Goal: Transaction & Acquisition: Download file/media

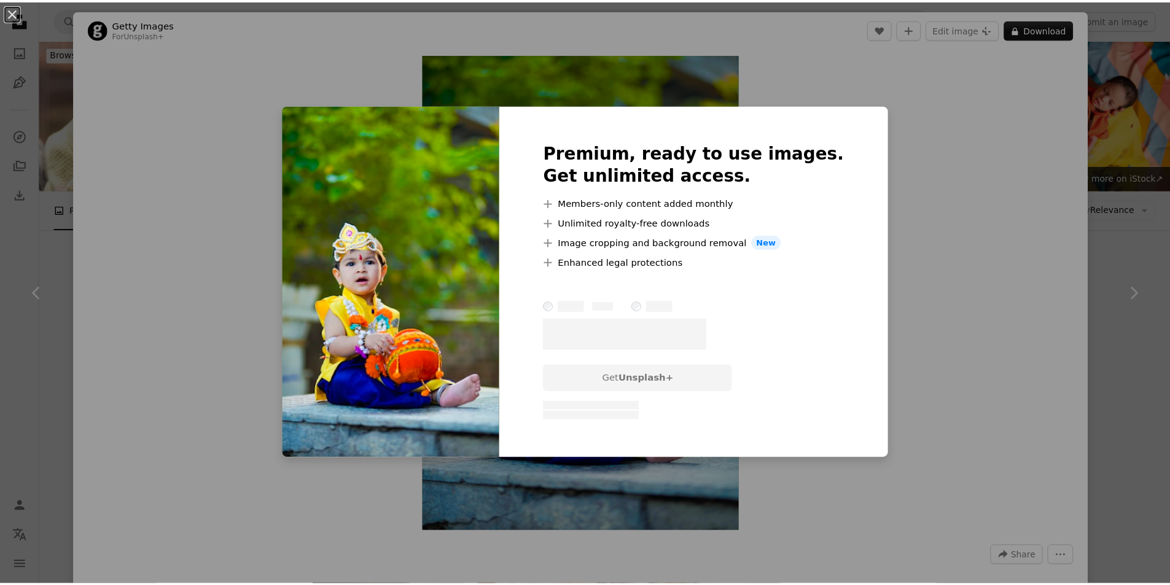
scroll to position [1167, 0]
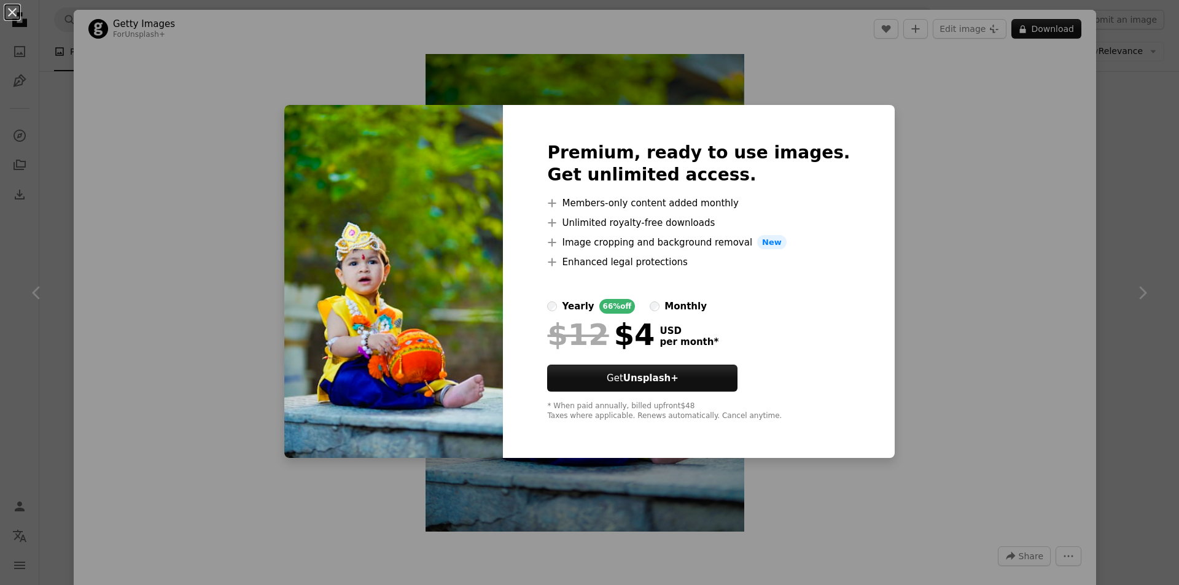
click at [944, 86] on div "An X shape Premium, ready to use images. Get unlimited access. A plus sign Memb…" at bounding box center [589, 292] width 1179 height 585
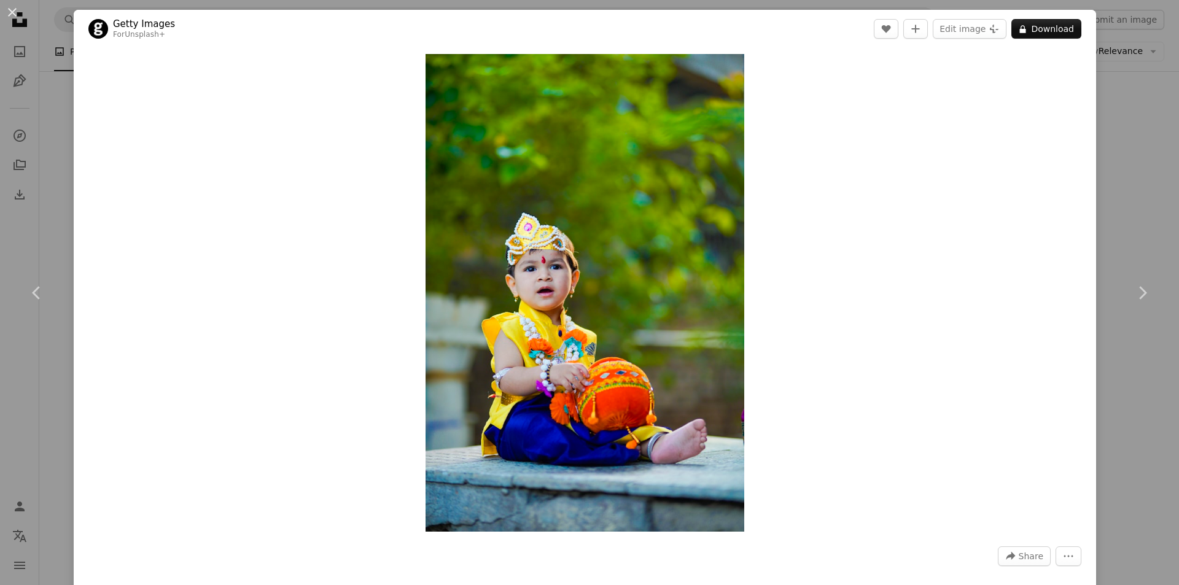
click at [1105, 81] on div "An X shape Chevron left Chevron right Getty Images For Unsplash+ A heart A plus…" at bounding box center [589, 292] width 1179 height 585
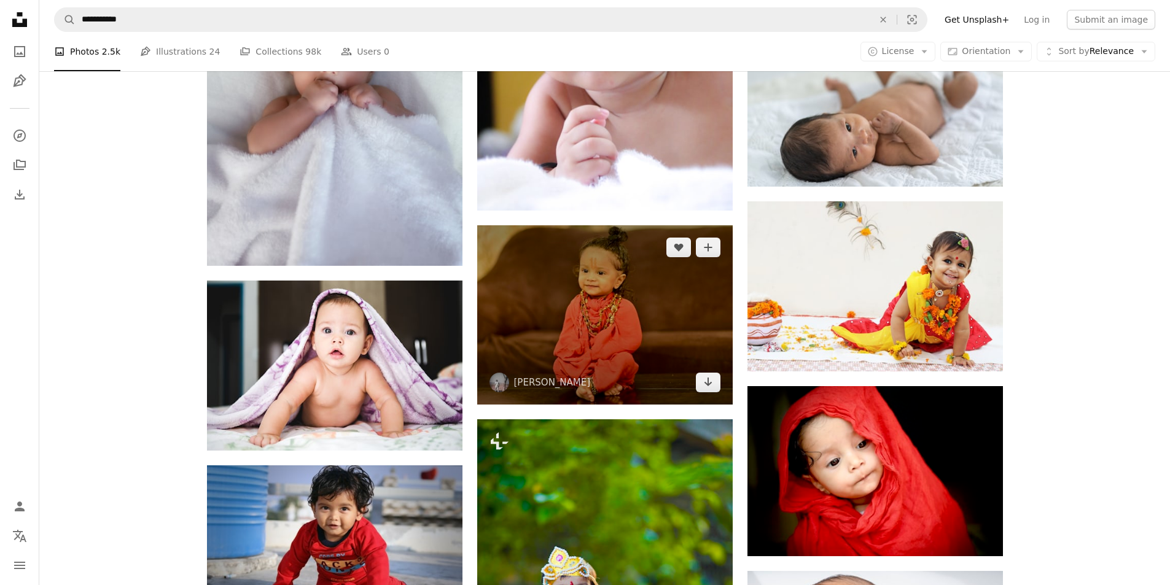
scroll to position [1044, 0]
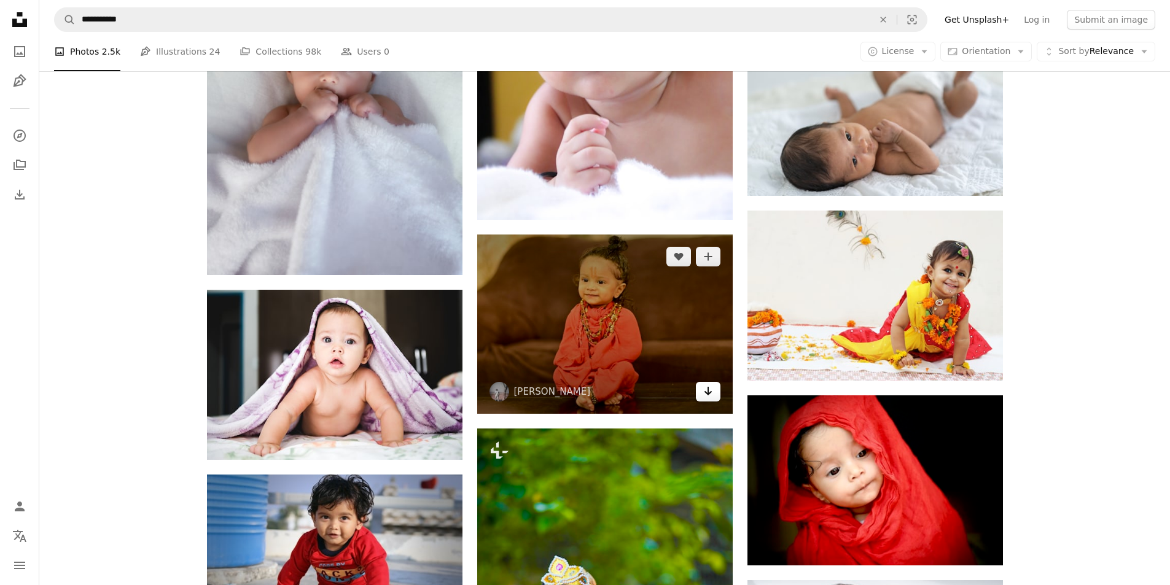
click at [707, 391] on icon "Arrow pointing down" at bounding box center [708, 391] width 10 height 15
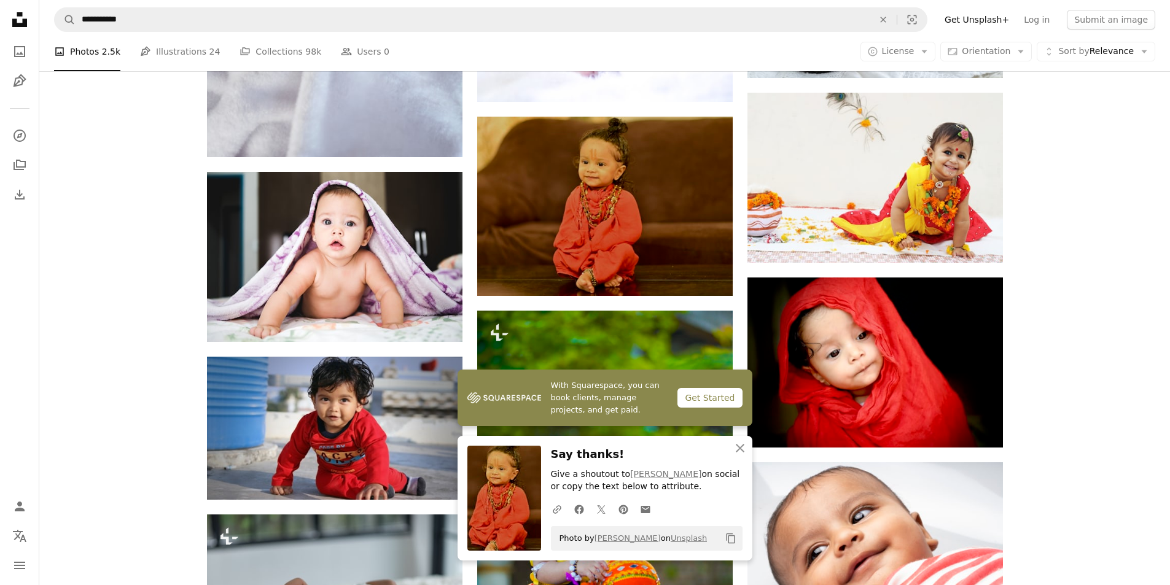
scroll to position [1167, 0]
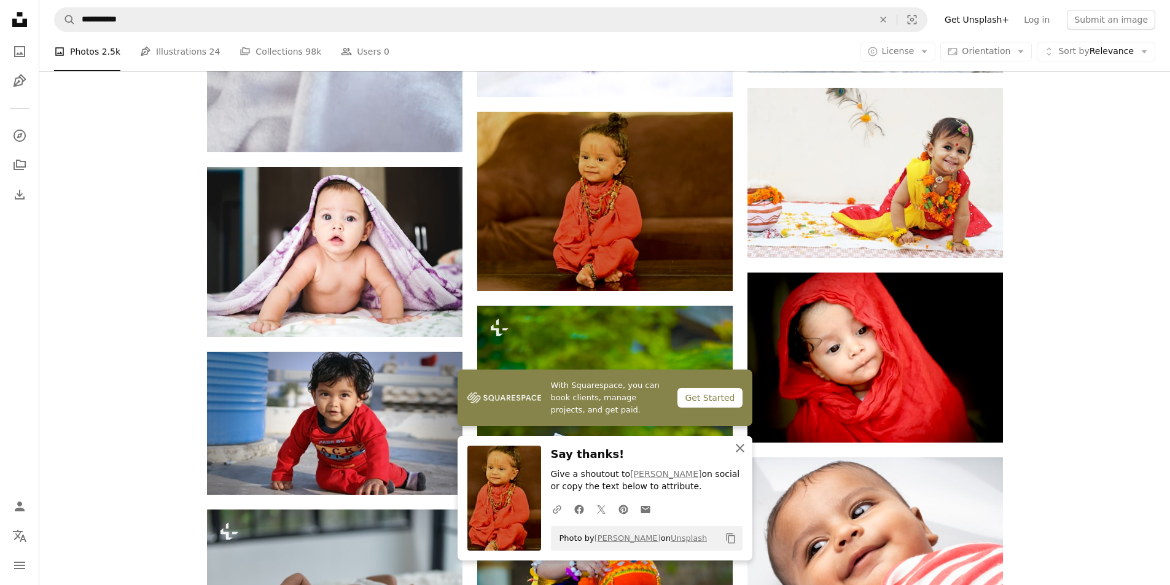
click at [742, 448] on icon "An X shape" at bounding box center [740, 448] width 15 height 15
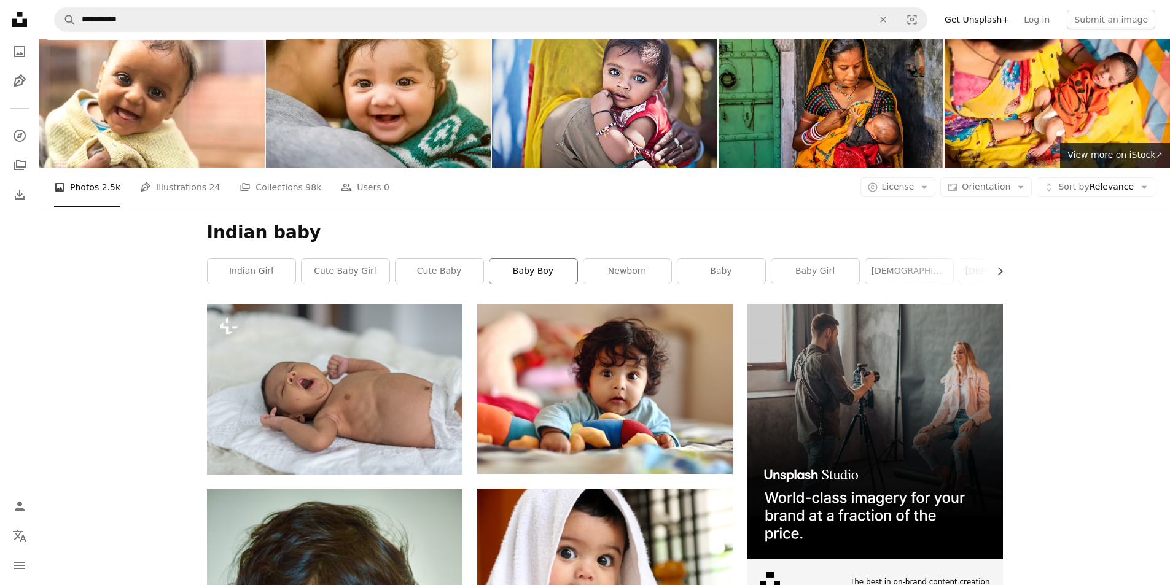
scroll to position [0, 0]
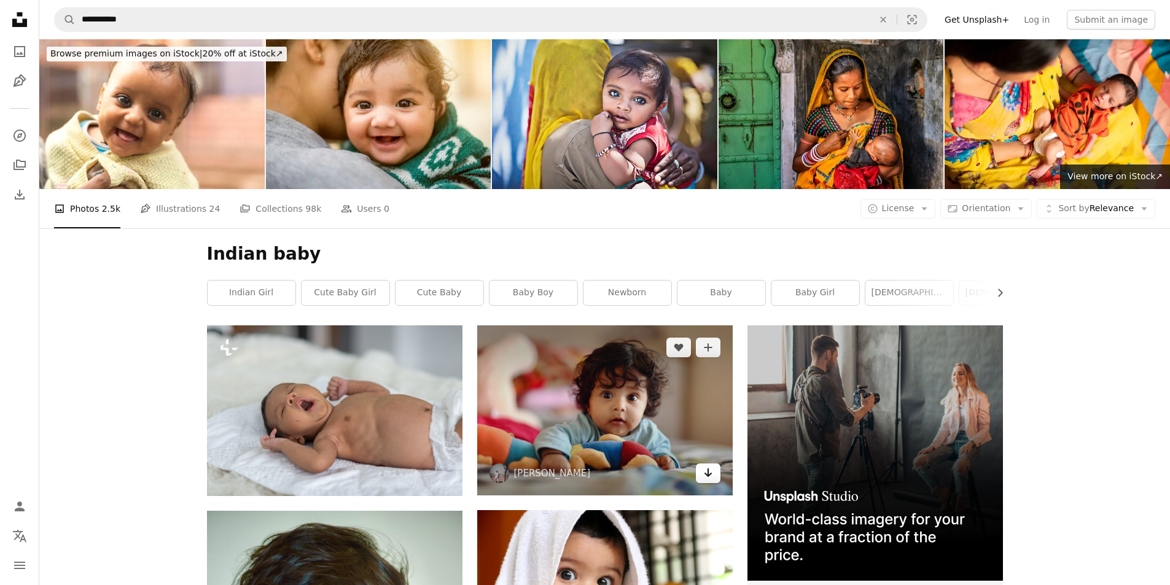
click at [705, 472] on icon "Arrow pointing down" at bounding box center [708, 473] width 10 height 15
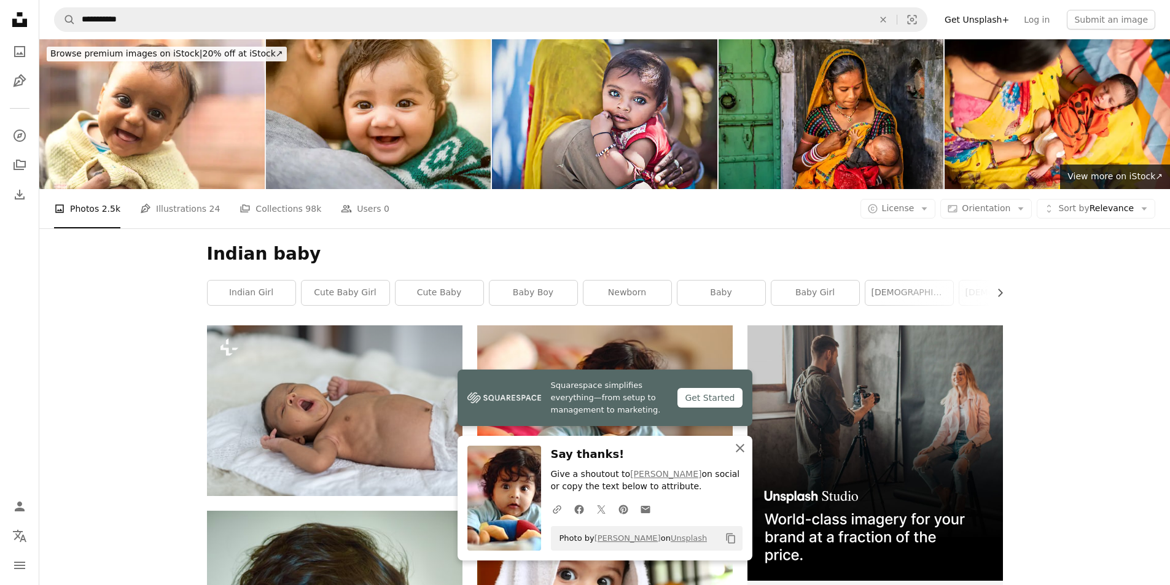
click at [741, 448] on icon "An X shape" at bounding box center [740, 448] width 15 height 15
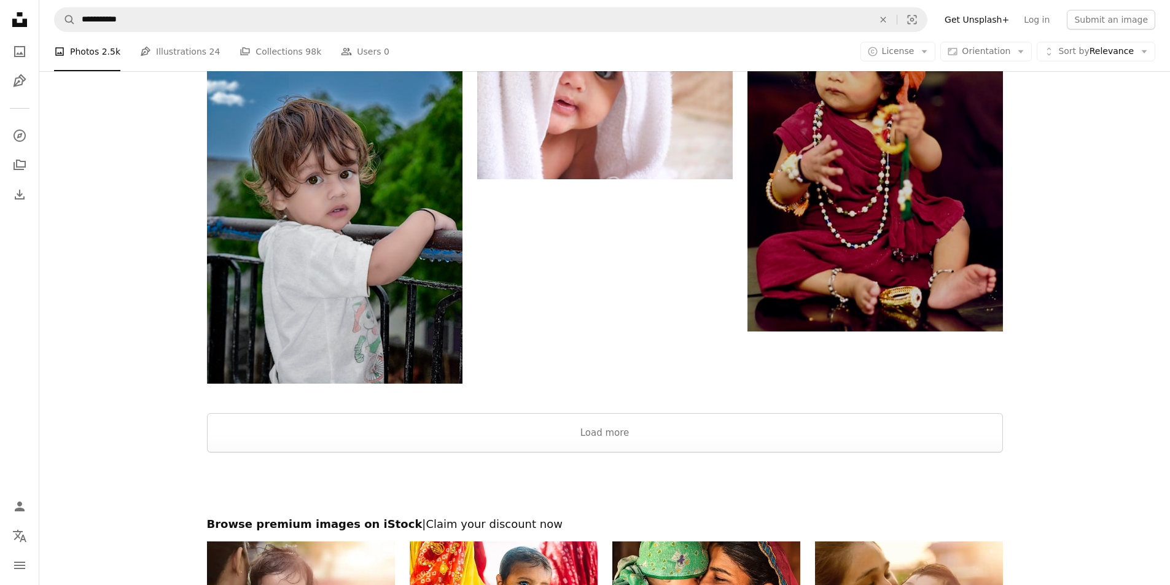
scroll to position [2027, 0]
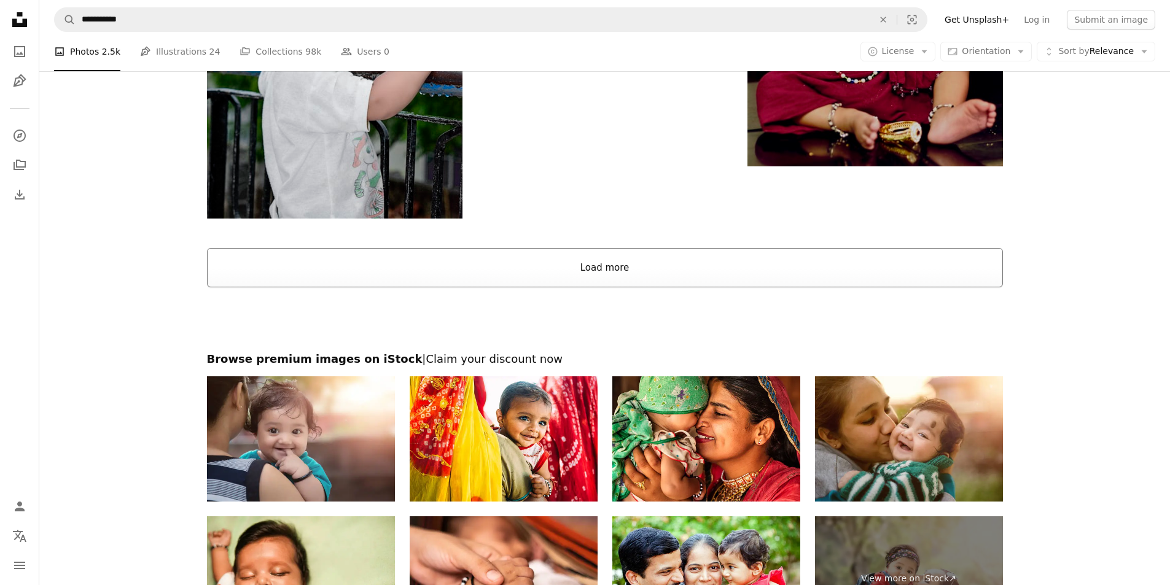
click at [596, 271] on button "Load more" at bounding box center [605, 267] width 796 height 39
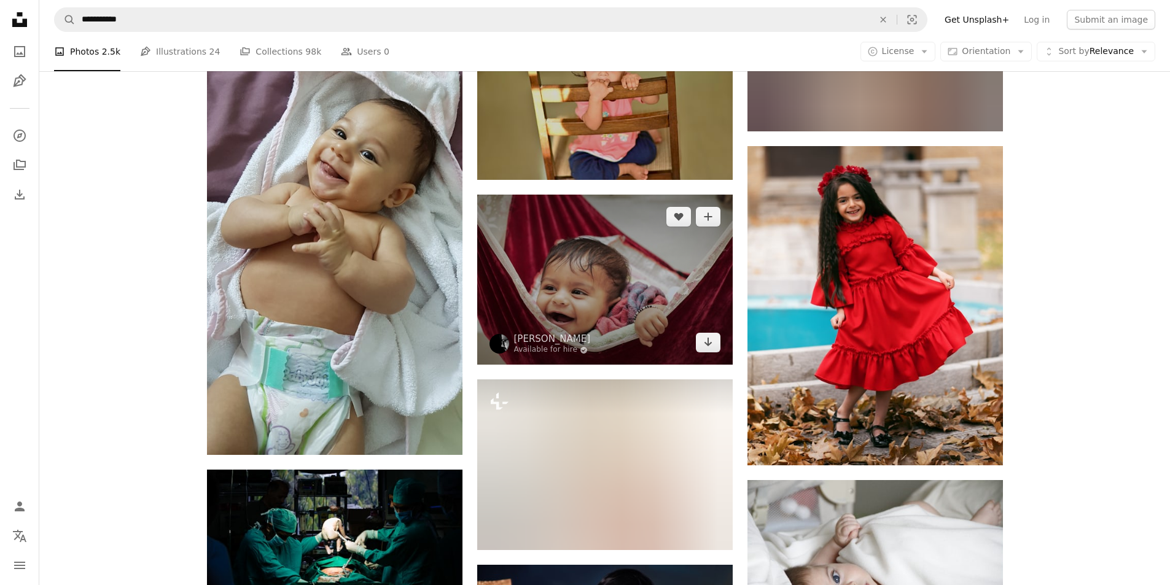
scroll to position [3379, 0]
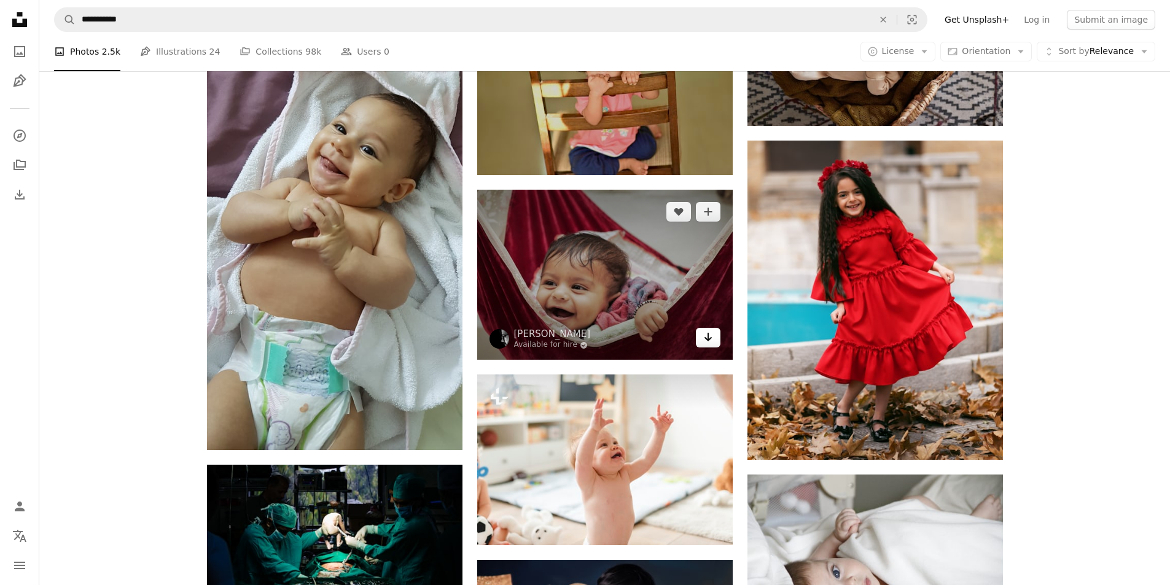
click at [705, 340] on icon "Arrow pointing down" at bounding box center [708, 337] width 10 height 15
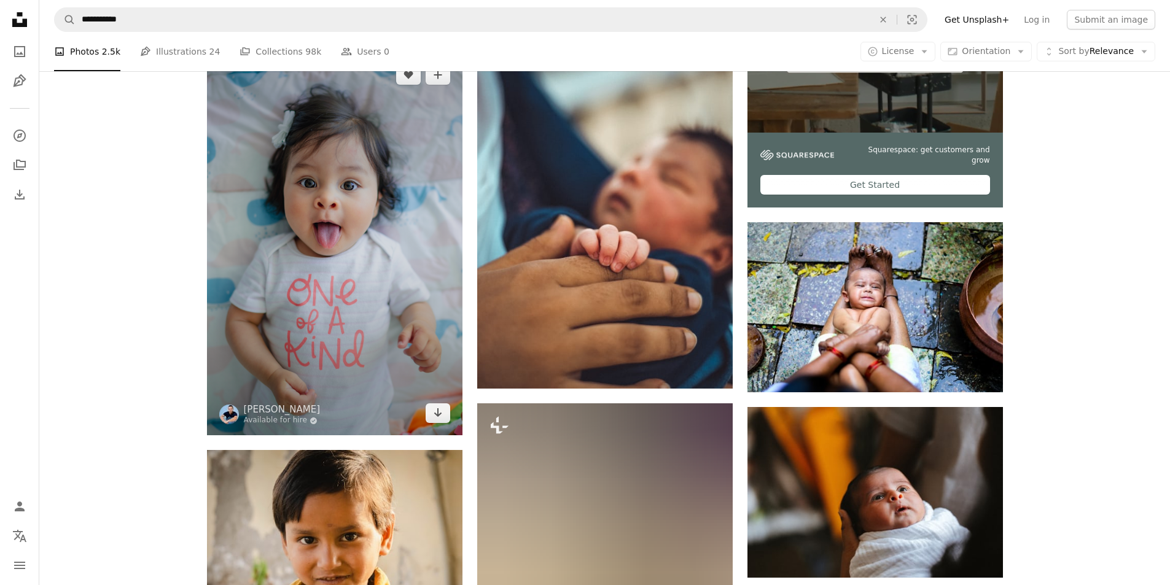
scroll to position [4546, 0]
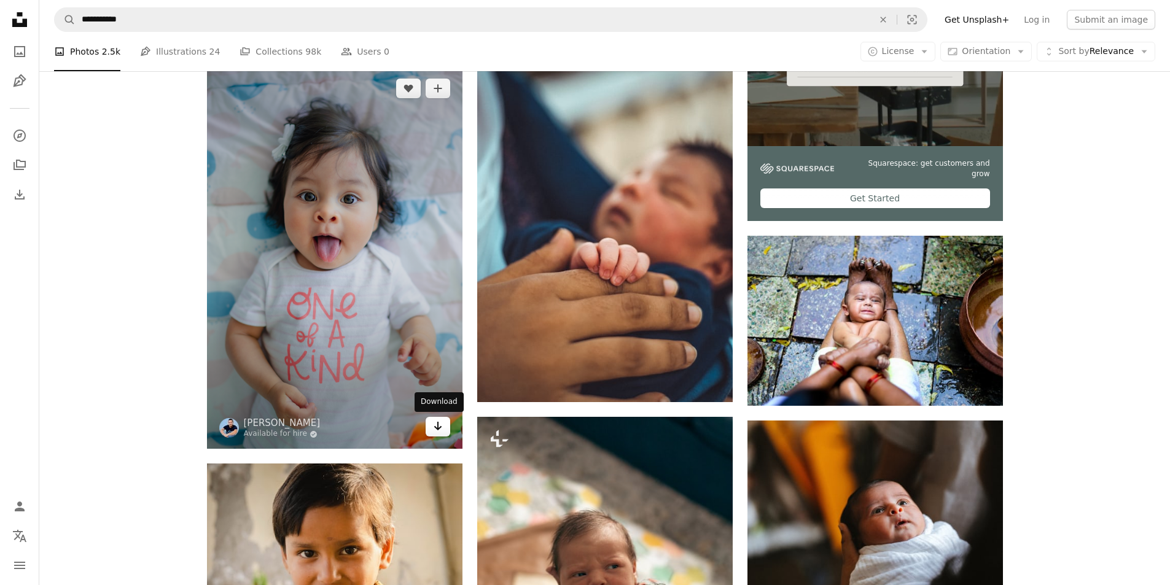
click at [437, 431] on icon "Arrow pointing down" at bounding box center [438, 426] width 10 height 15
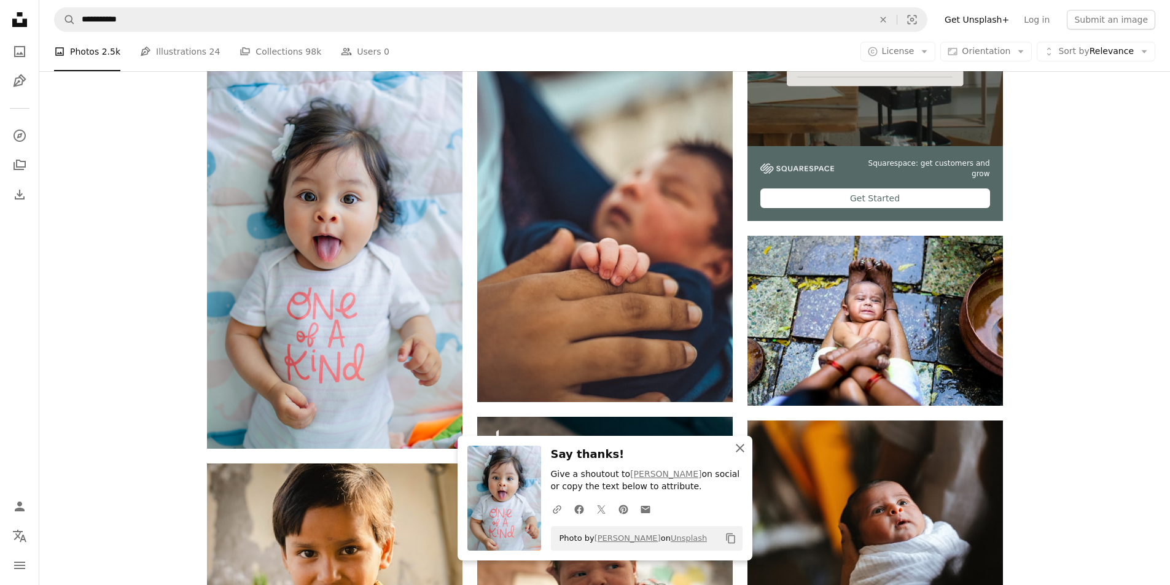
click at [740, 453] on icon "An X shape" at bounding box center [740, 448] width 15 height 15
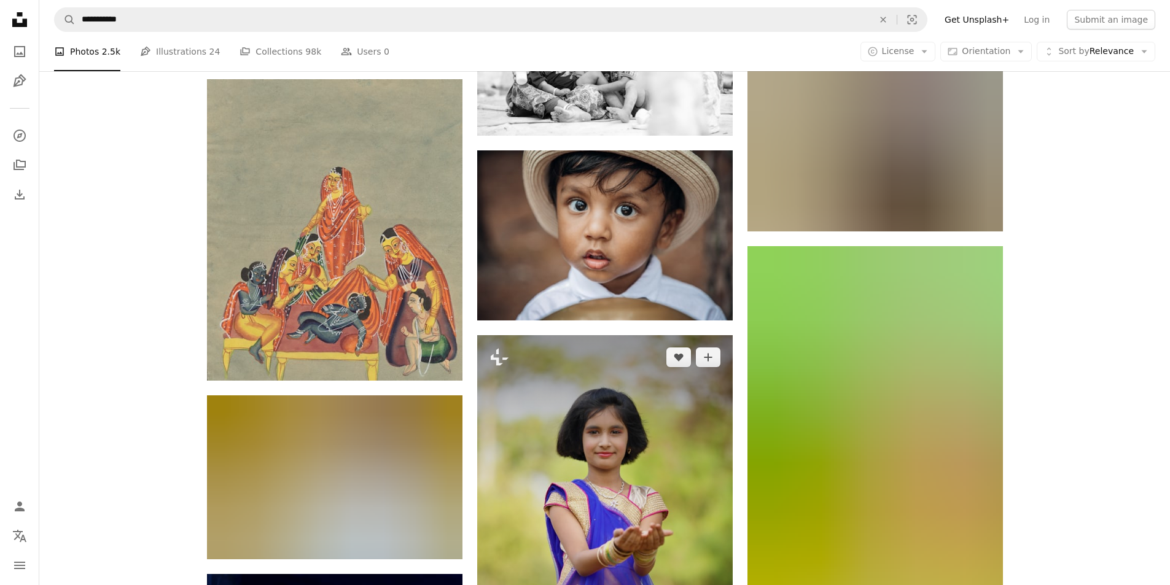
scroll to position [8662, 0]
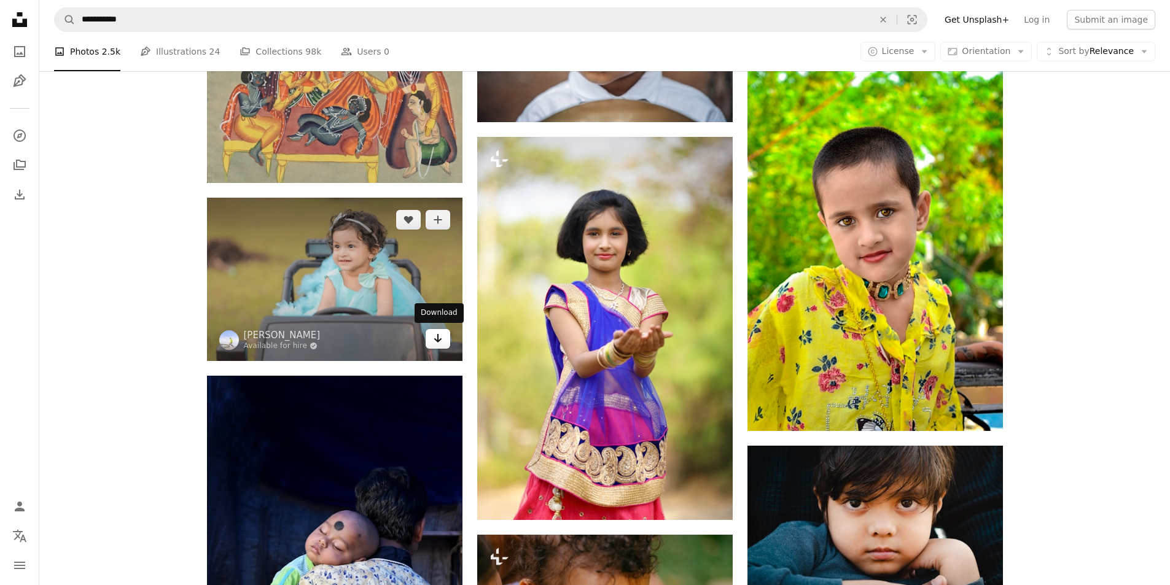
click at [432, 338] on link "Arrow pointing down" at bounding box center [438, 339] width 25 height 20
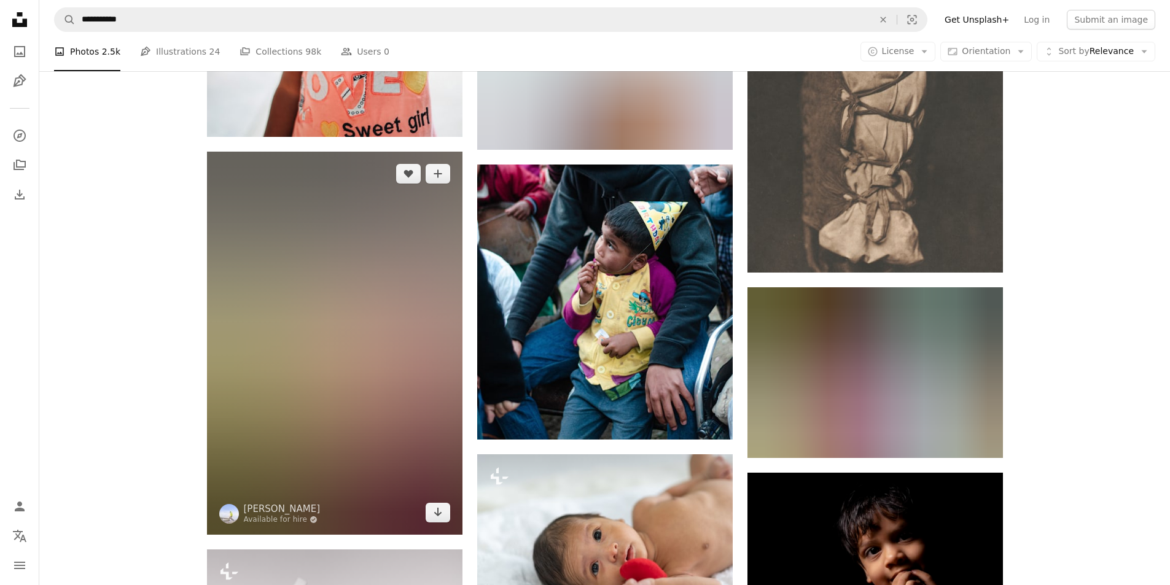
scroll to position [10628, 0]
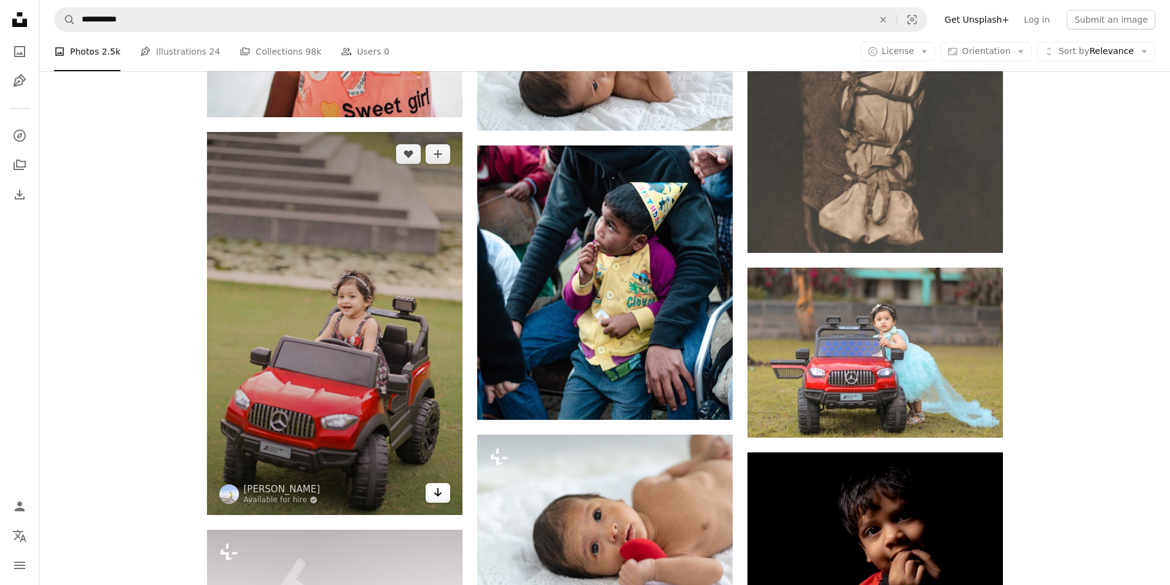
click at [436, 495] on icon "Arrow pointing down" at bounding box center [438, 492] width 10 height 15
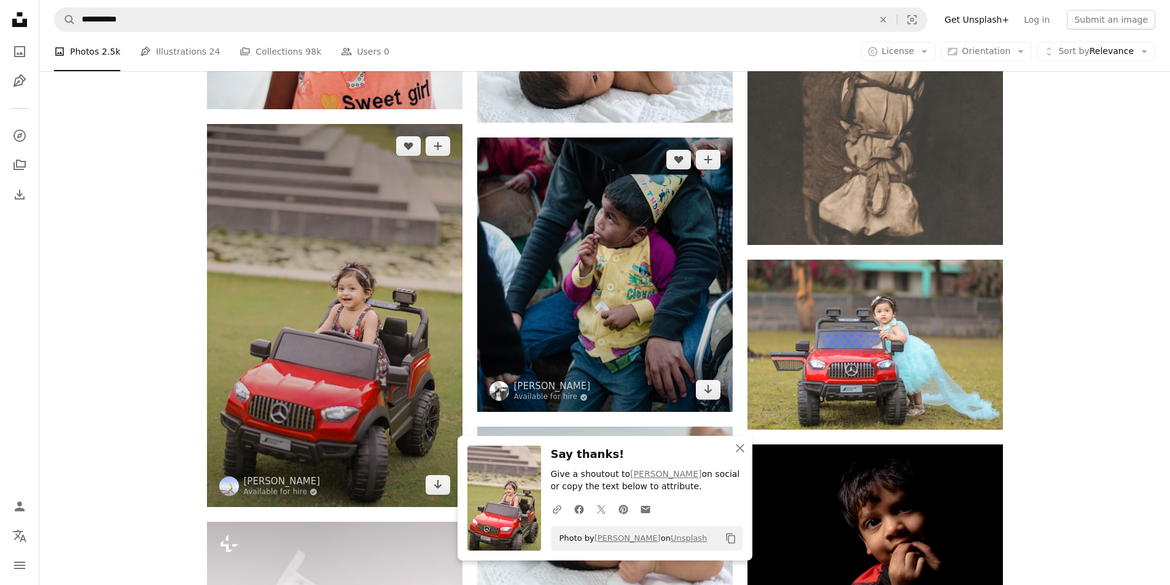
scroll to position [10750, 0]
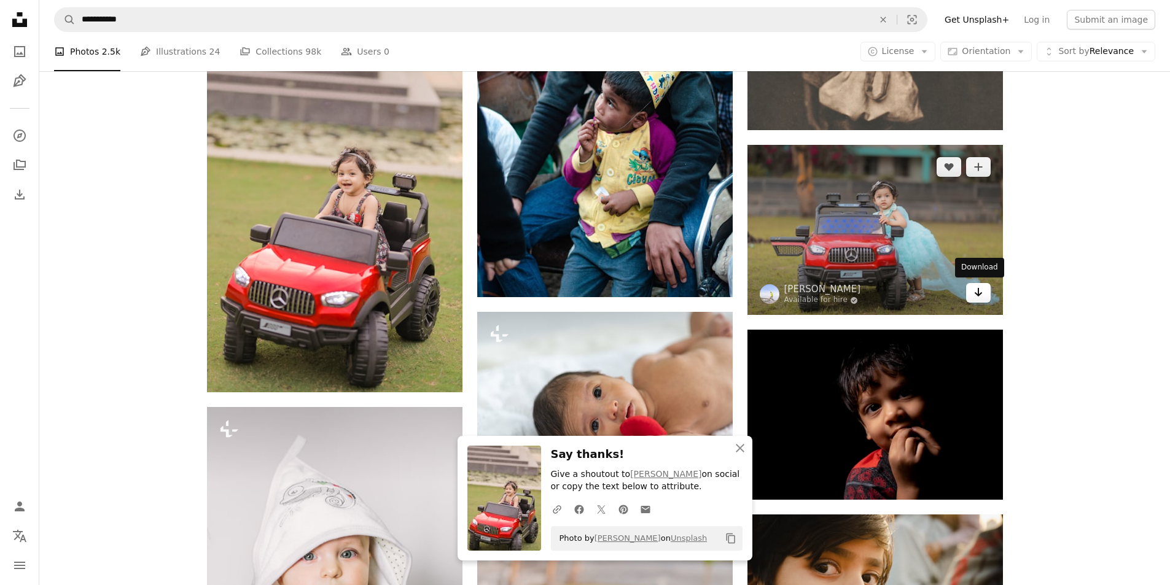
click at [978, 294] on icon "Download" at bounding box center [978, 292] width 8 height 9
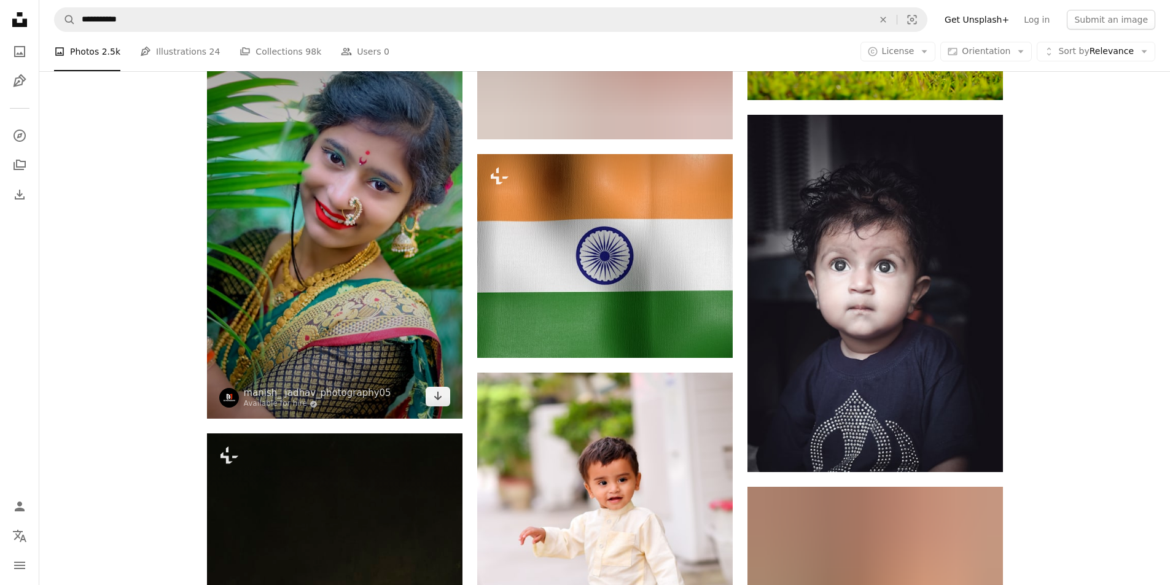
scroll to position [20334, 0]
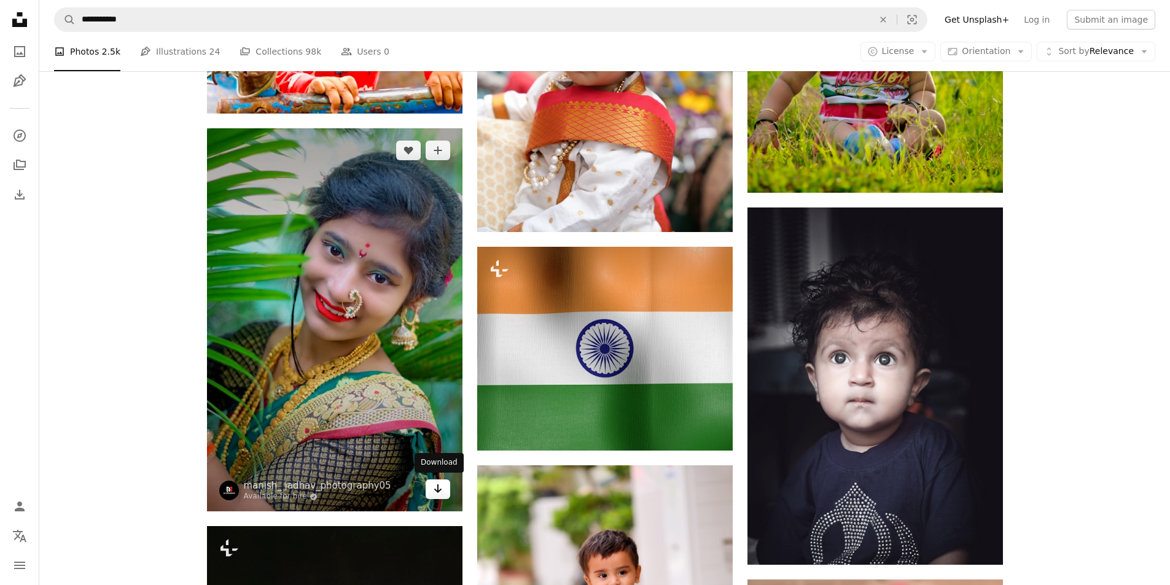
click at [434, 489] on icon "Arrow pointing down" at bounding box center [438, 489] width 10 height 15
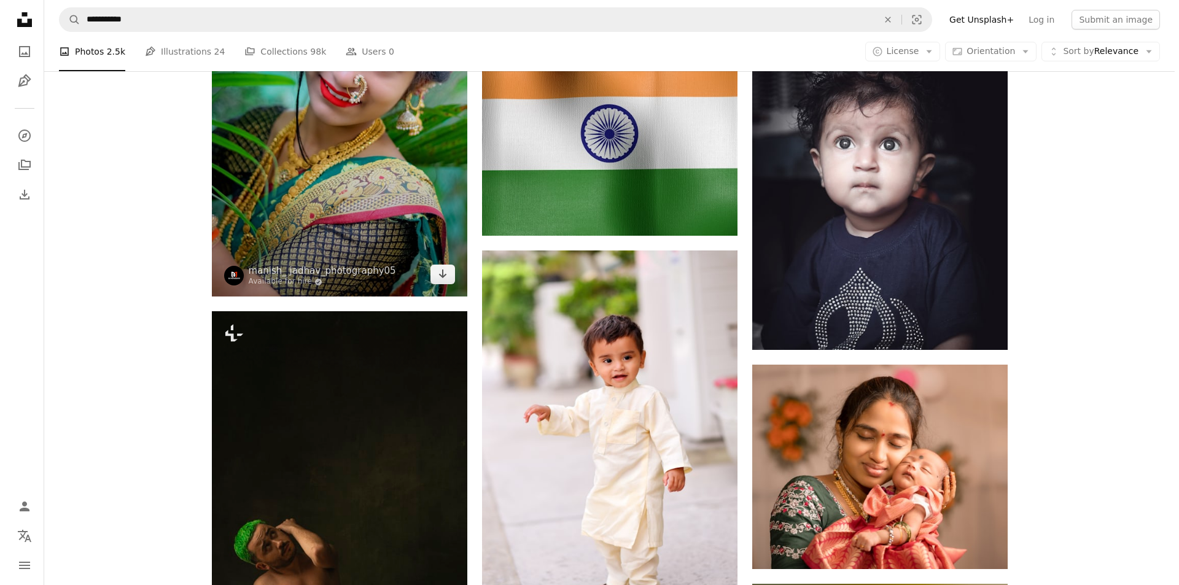
scroll to position [20457, 0]
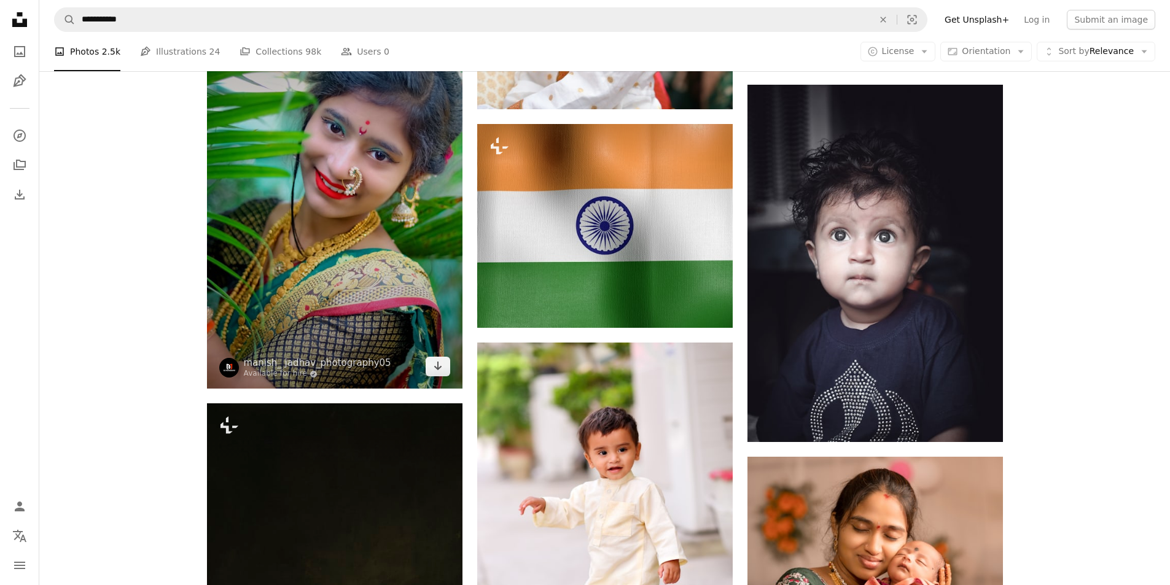
click at [333, 205] on img at bounding box center [335, 197] width 256 height 383
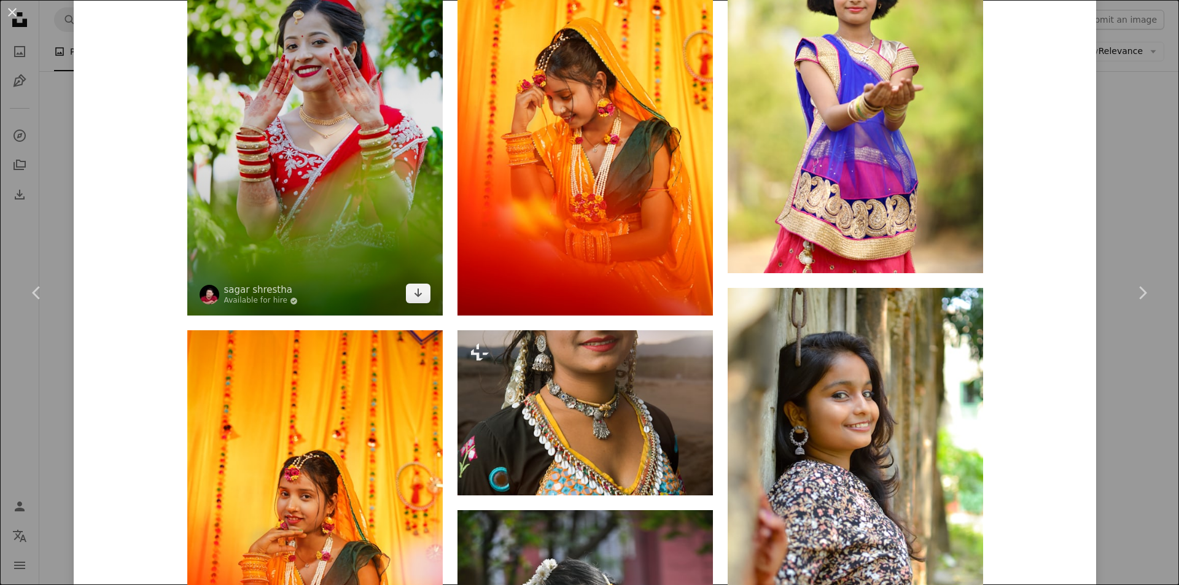
scroll to position [1290, 0]
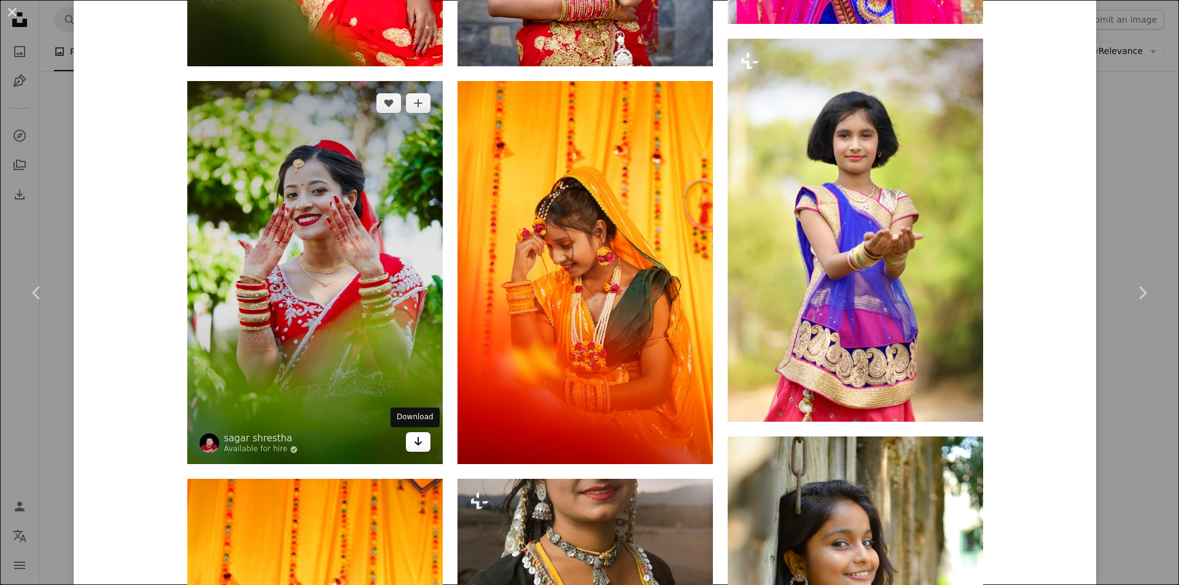
click at [417, 439] on icon "Arrow pointing down" at bounding box center [418, 441] width 10 height 15
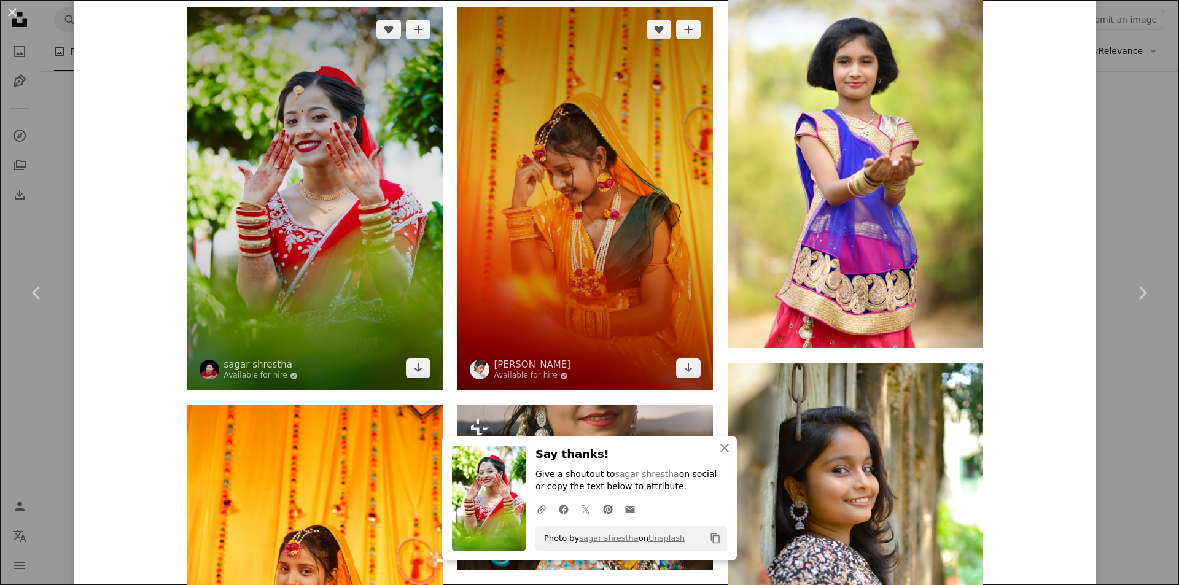
scroll to position [1351, 0]
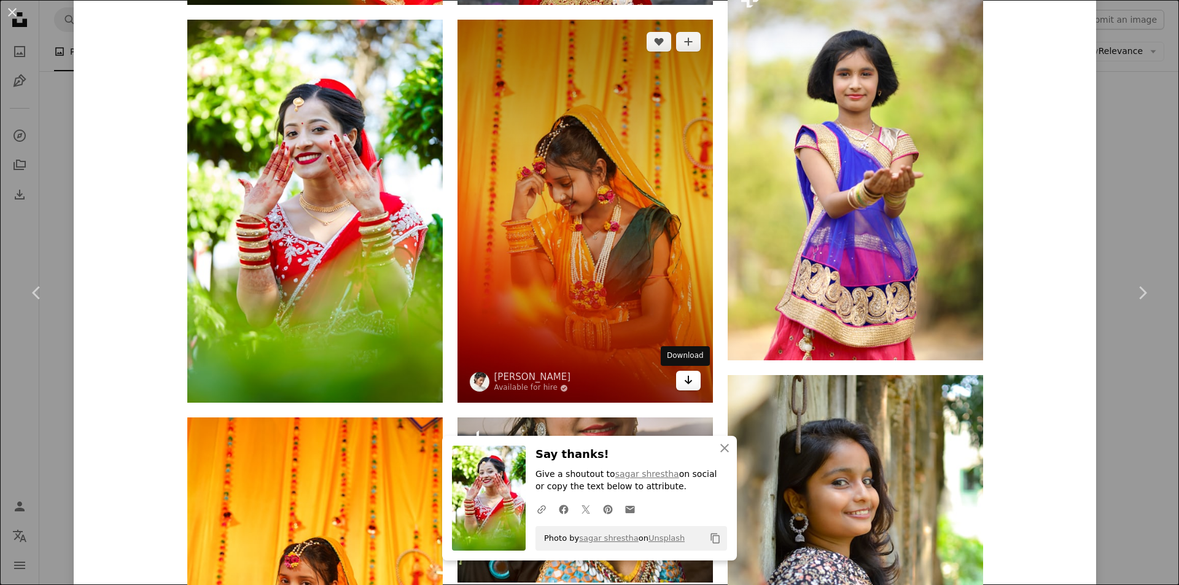
click at [684, 378] on icon "Arrow pointing down" at bounding box center [689, 380] width 10 height 15
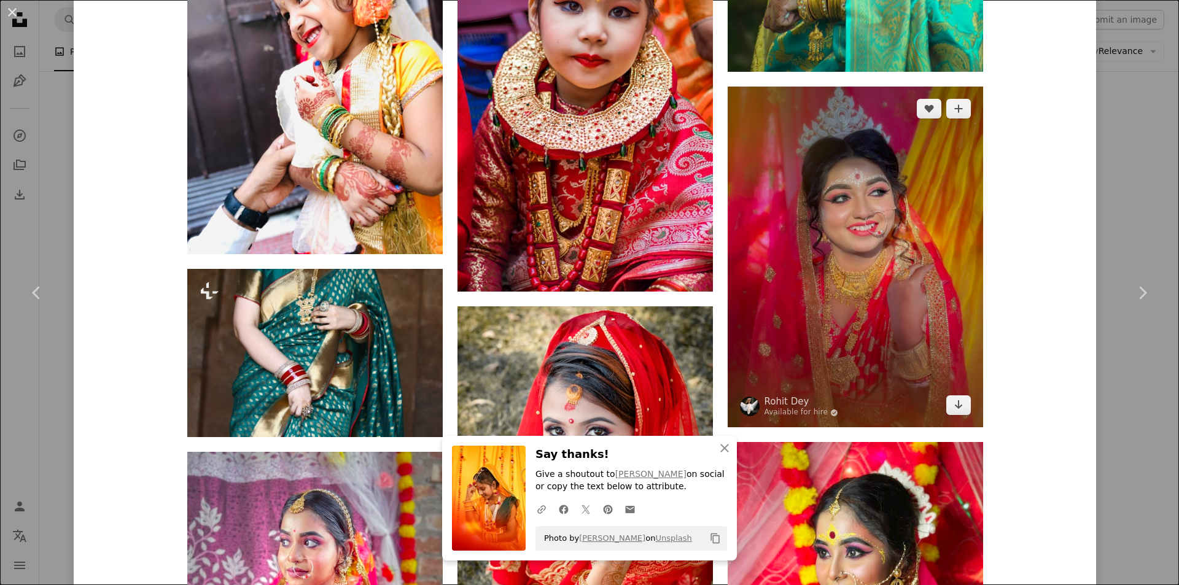
scroll to position [2457, 0]
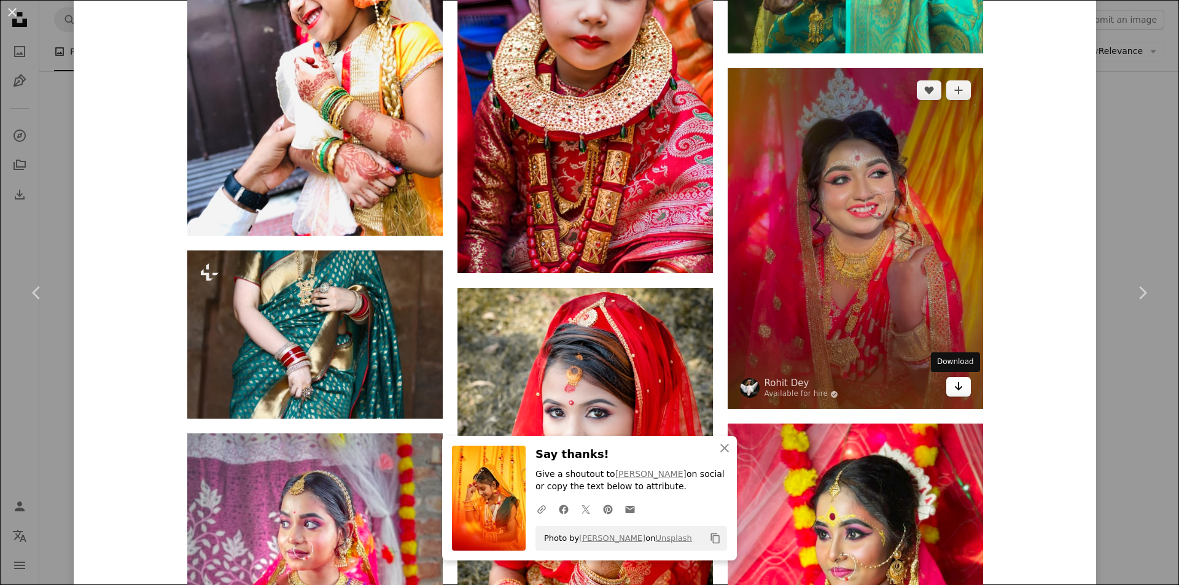
click at [956, 391] on icon "Arrow pointing down" at bounding box center [959, 386] width 10 height 15
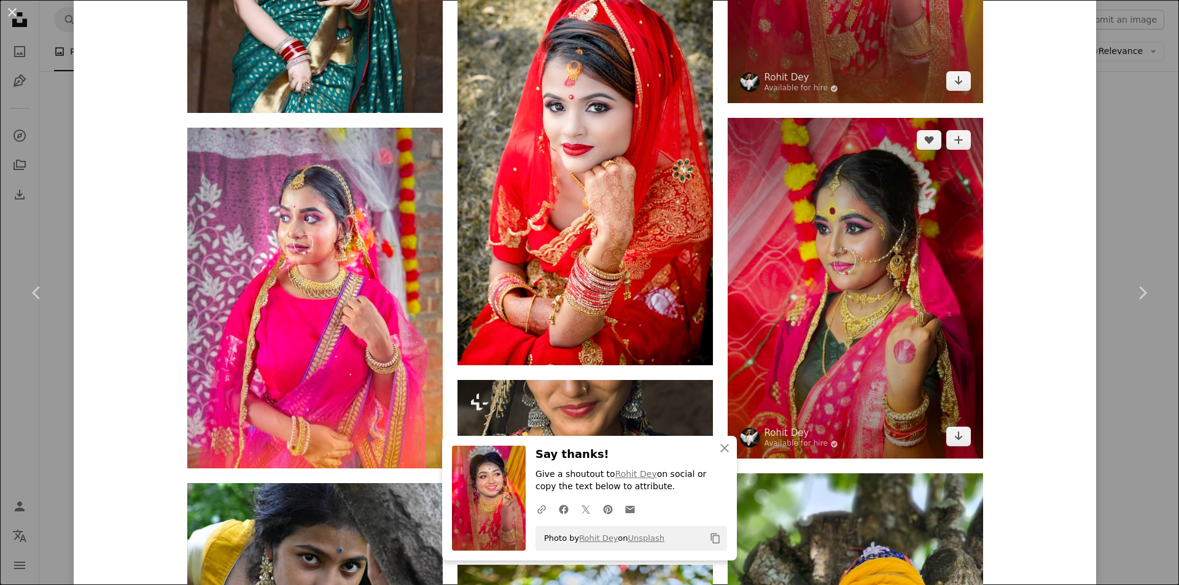
scroll to position [2764, 0]
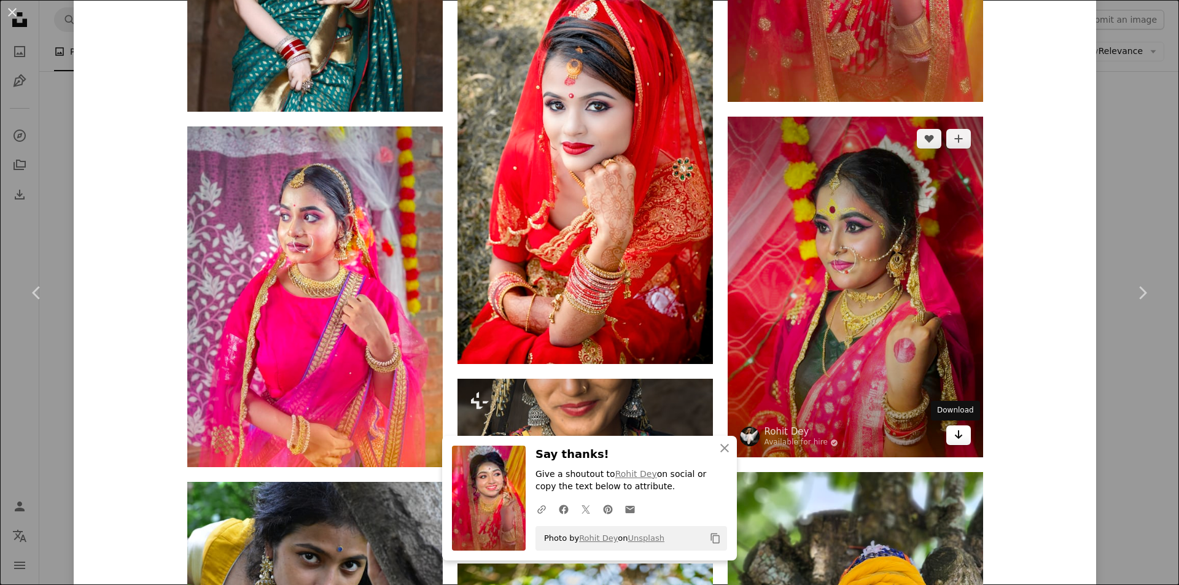
click at [955, 434] on icon "Download" at bounding box center [959, 435] width 8 height 9
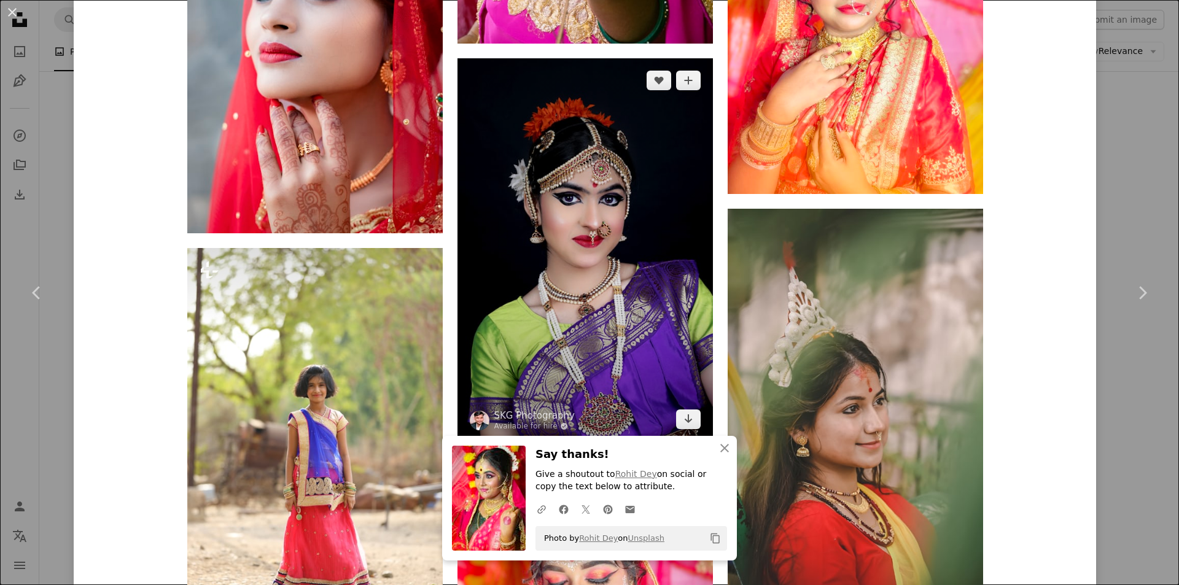
scroll to position [4116, 0]
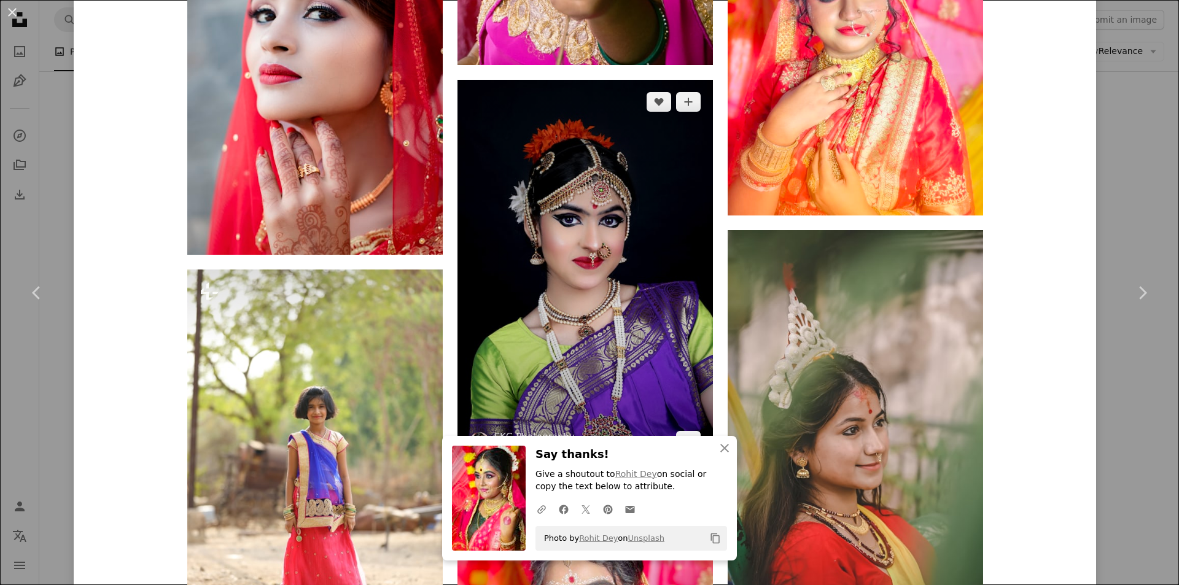
click at [542, 266] on img at bounding box center [586, 271] width 256 height 383
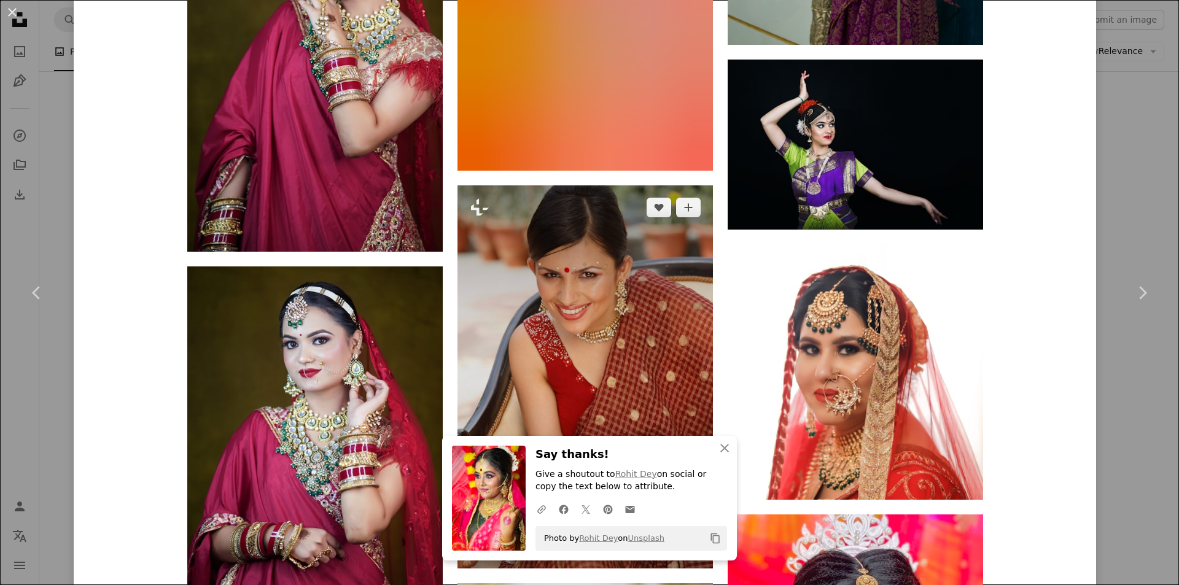
scroll to position [2949, 0]
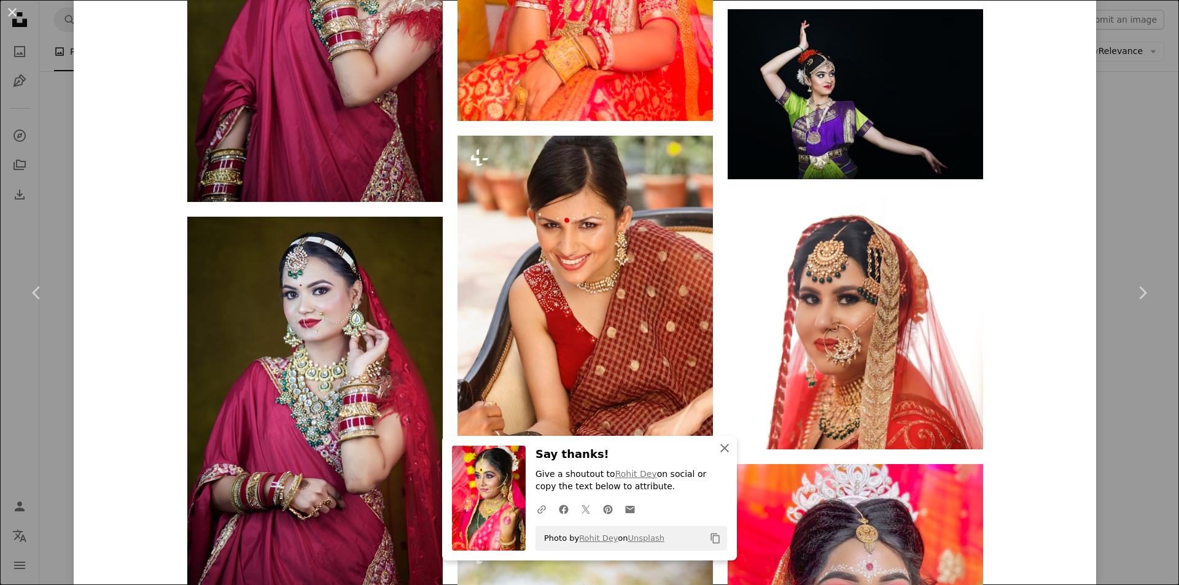
click at [721, 447] on icon "button" at bounding box center [725, 448] width 9 height 9
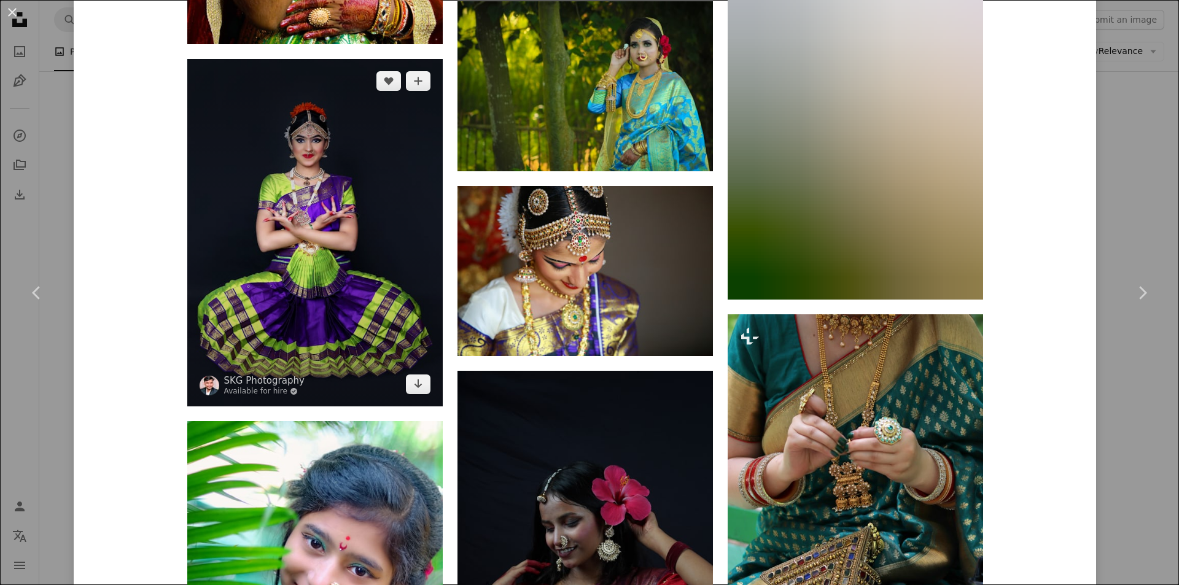
scroll to position [6389, 0]
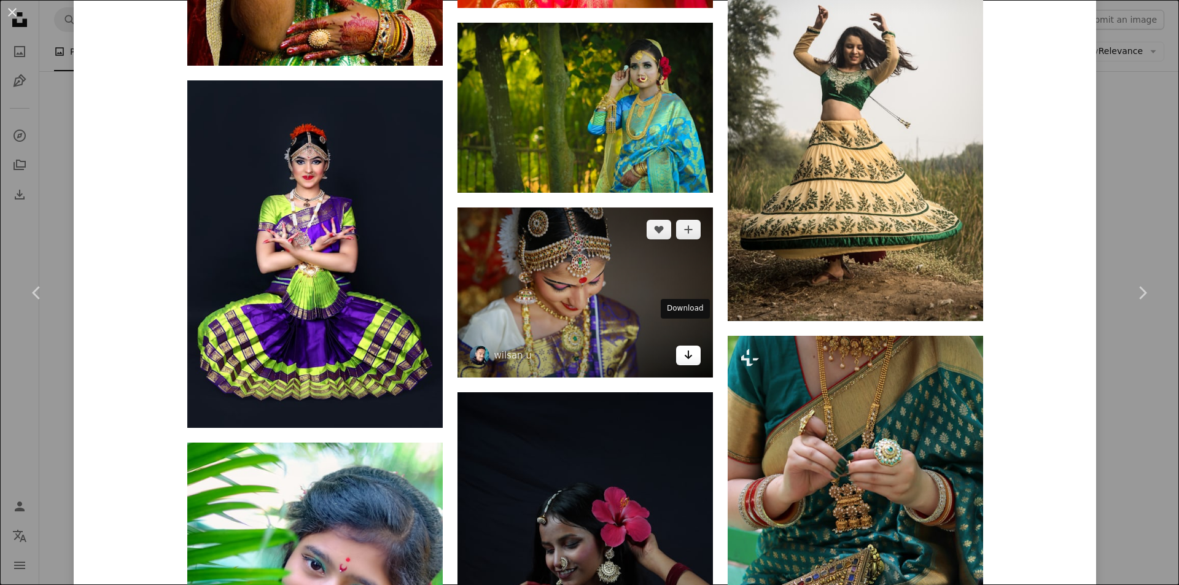
click at [687, 351] on icon "Download" at bounding box center [688, 355] width 8 height 9
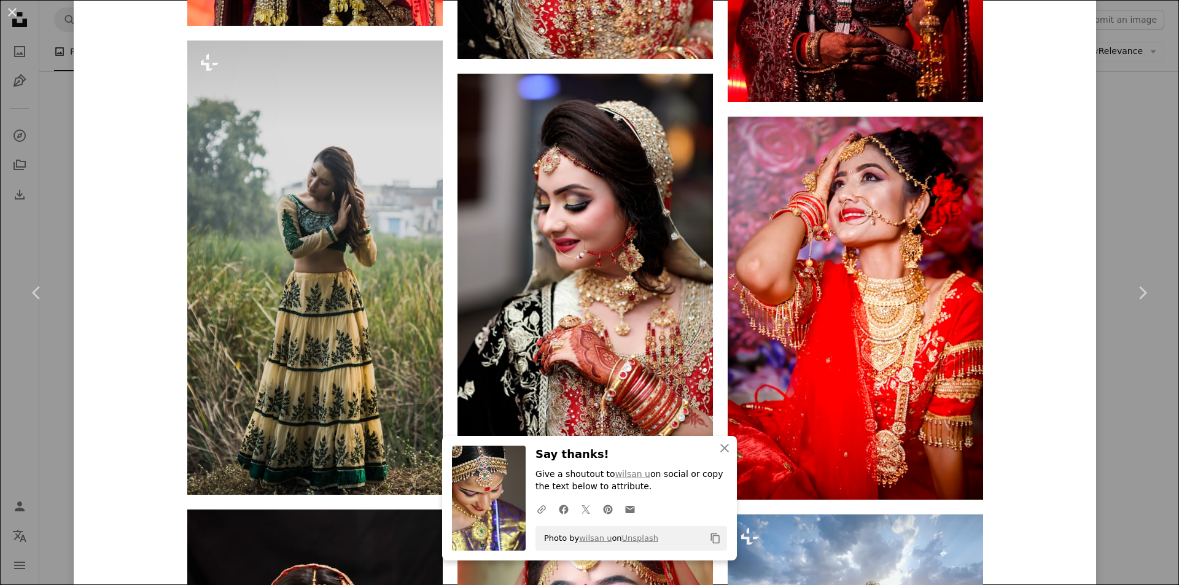
scroll to position [10689, 0]
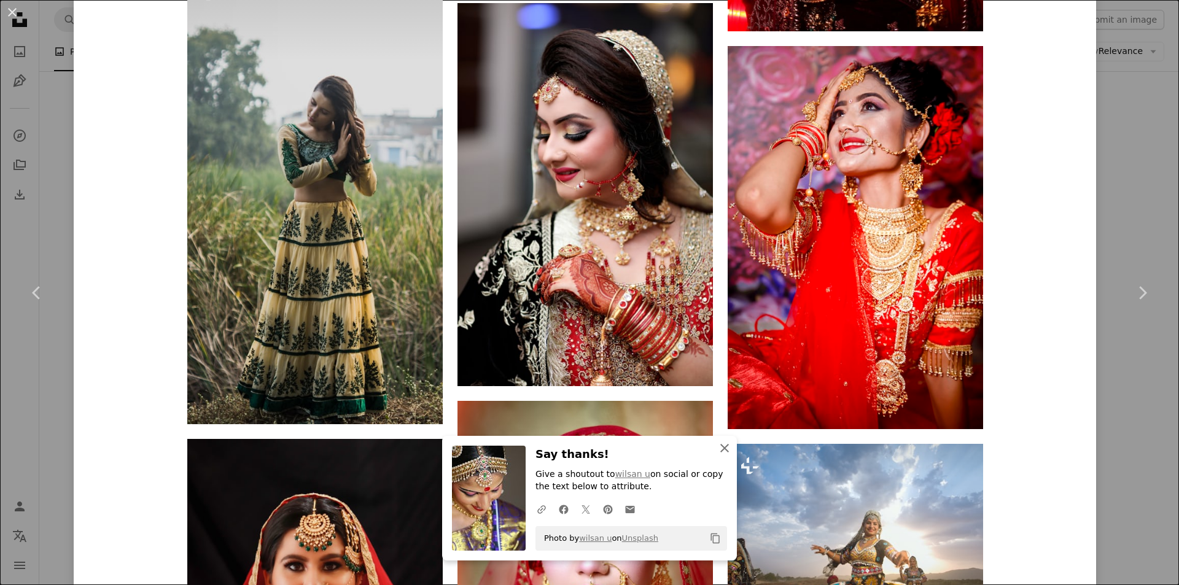
click at [721, 446] on icon "An X shape" at bounding box center [725, 448] width 15 height 15
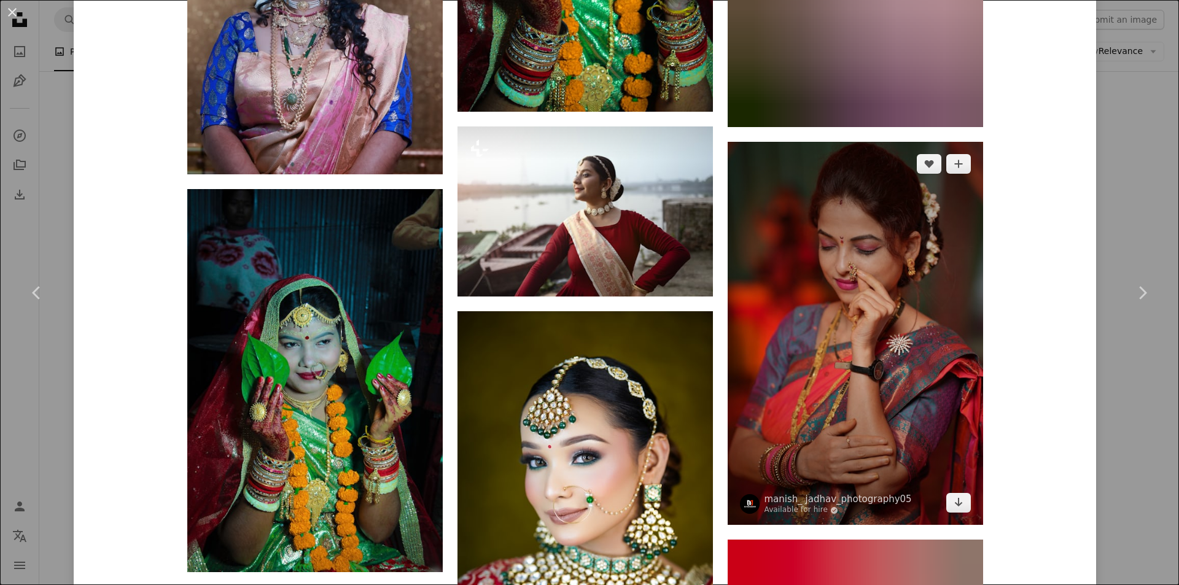
scroll to position [13331, 0]
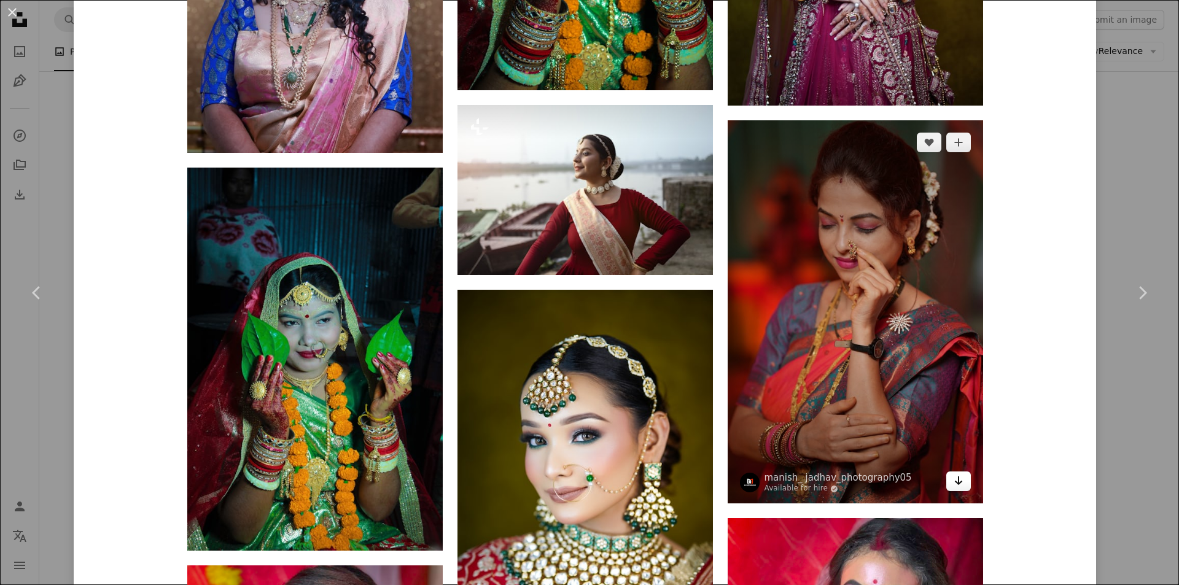
click at [954, 474] on icon "Arrow pointing down" at bounding box center [959, 481] width 10 height 15
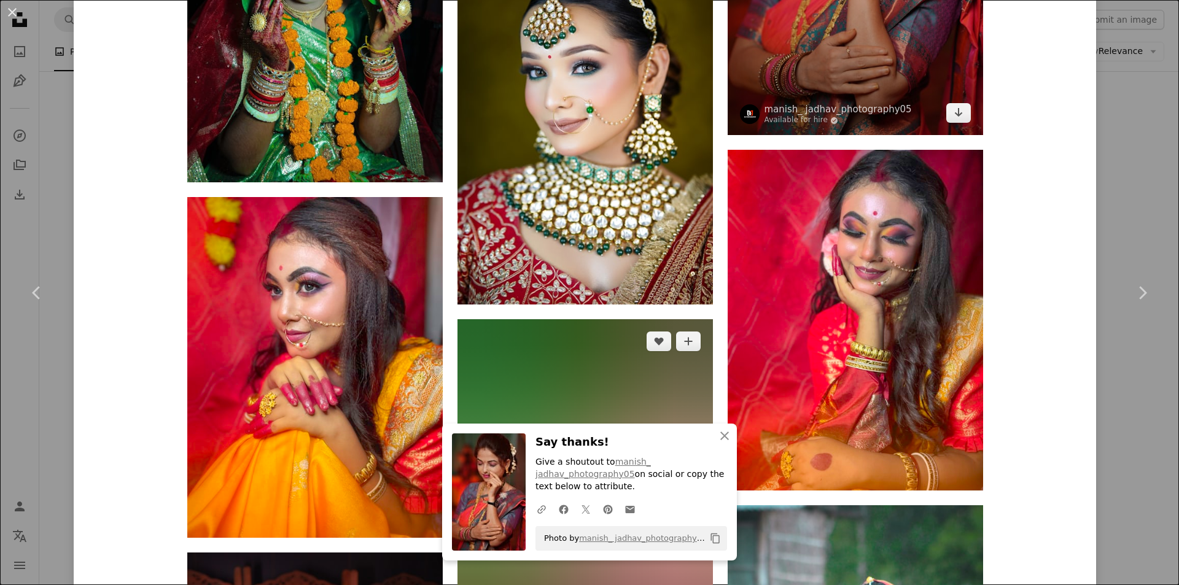
scroll to position [13822, 0]
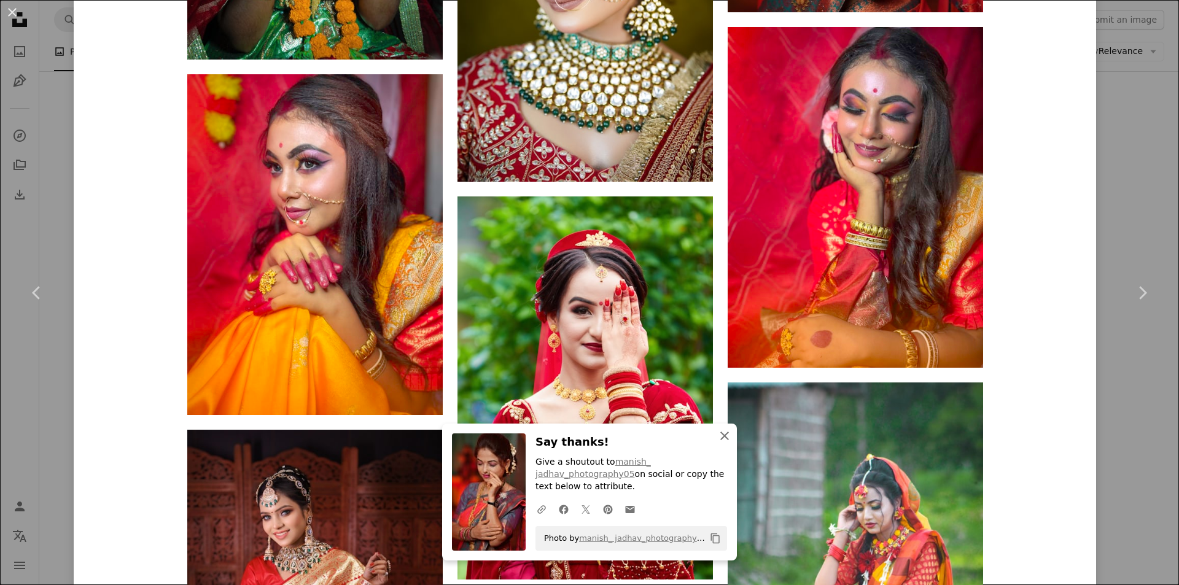
click at [721, 436] on icon "button" at bounding box center [725, 436] width 9 height 9
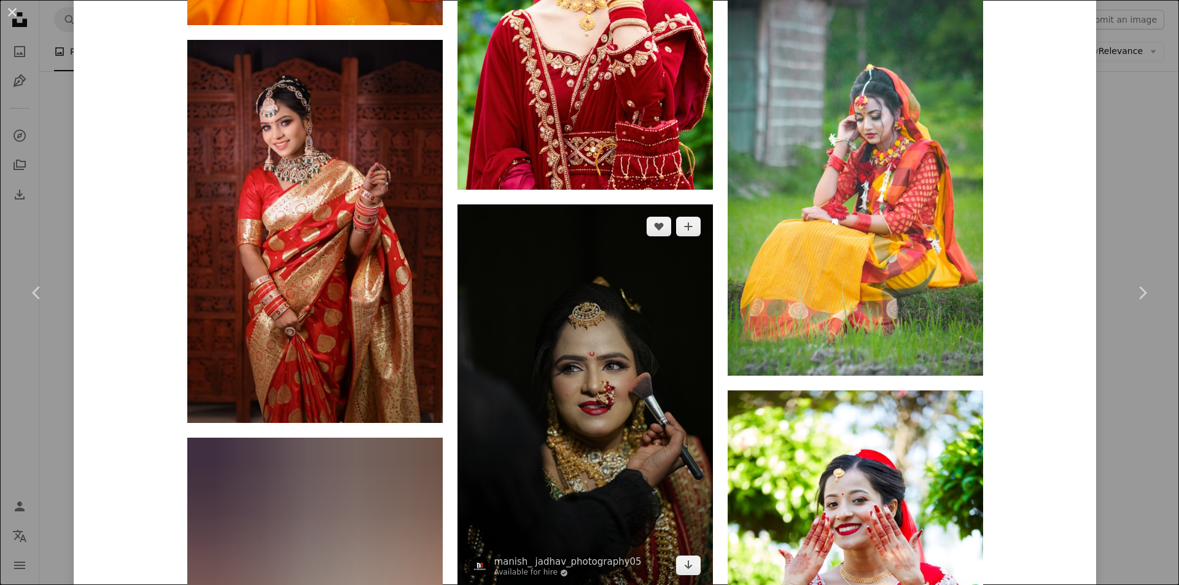
scroll to position [14252, 0]
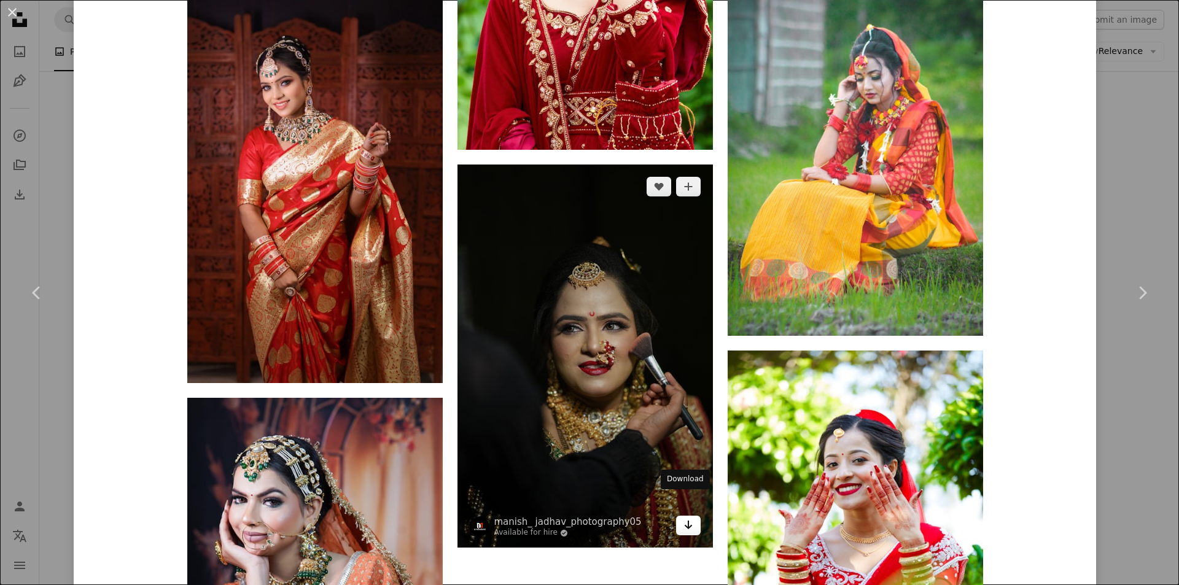
click at [684, 518] on icon "Arrow pointing down" at bounding box center [689, 525] width 10 height 15
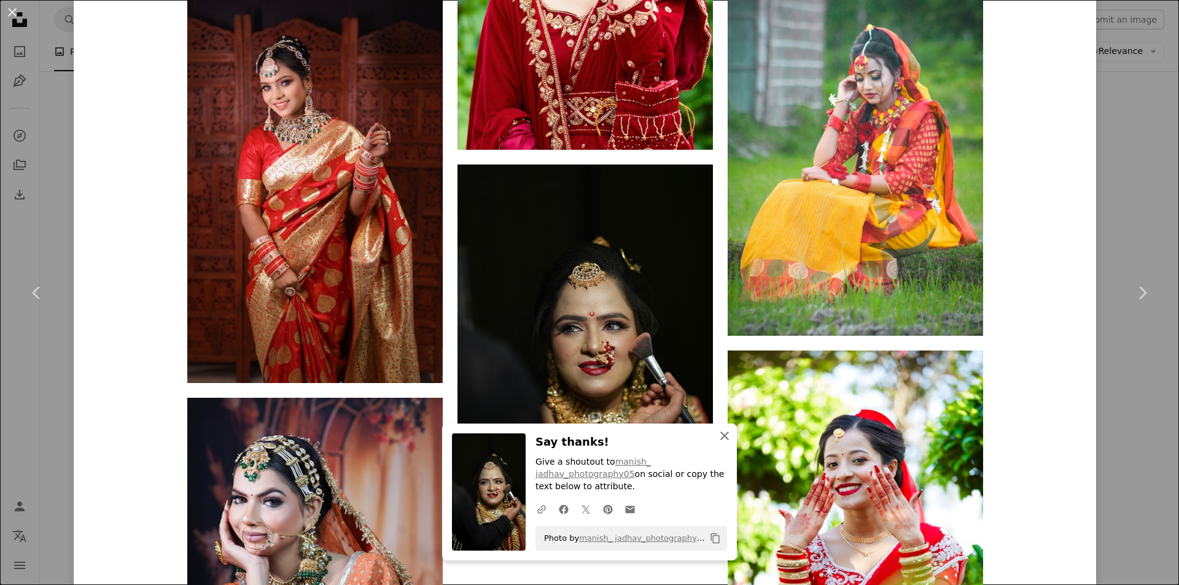
click at [721, 435] on icon "button" at bounding box center [725, 436] width 9 height 9
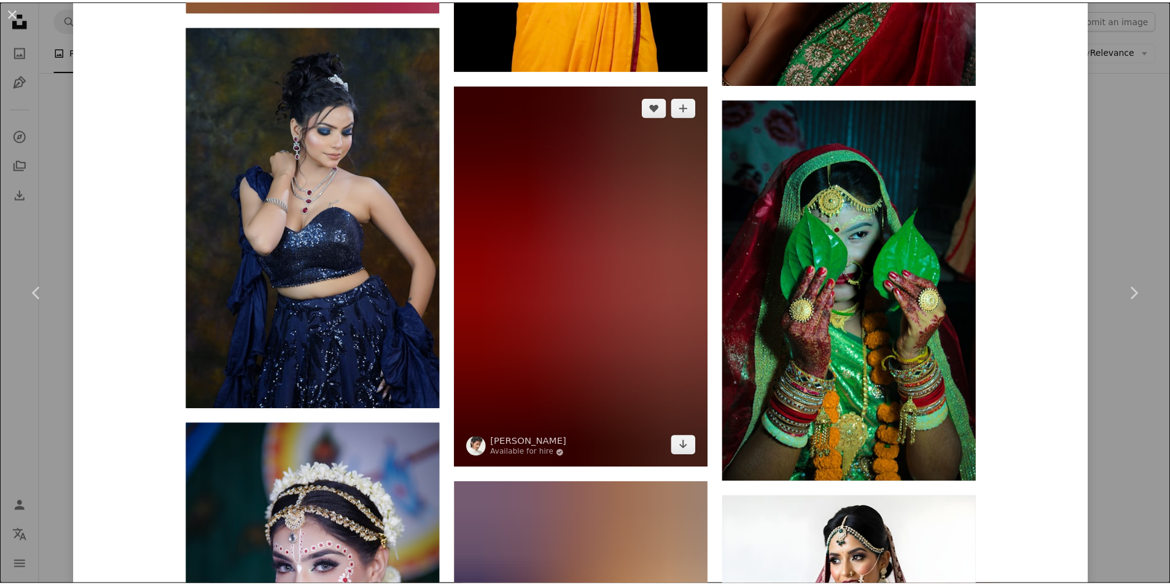
scroll to position [20764, 0]
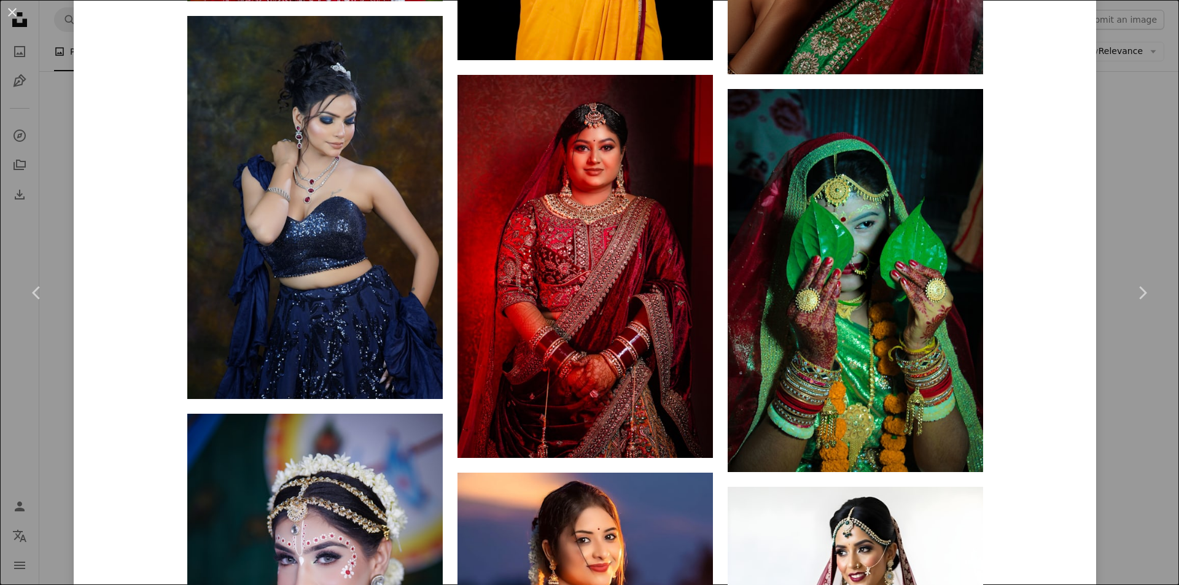
click at [1107, 178] on div "An X shape Chevron left Chevron right SKG Photography Available for hire A chec…" at bounding box center [589, 292] width 1179 height 585
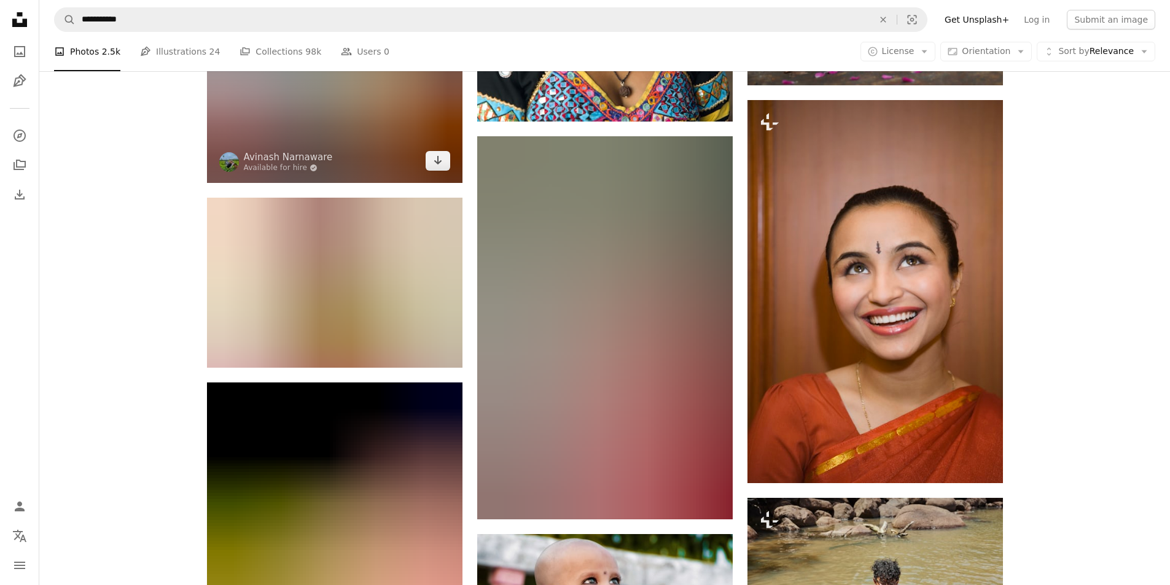
scroll to position [21439, 0]
